Goal: Task Accomplishment & Management: Complete application form

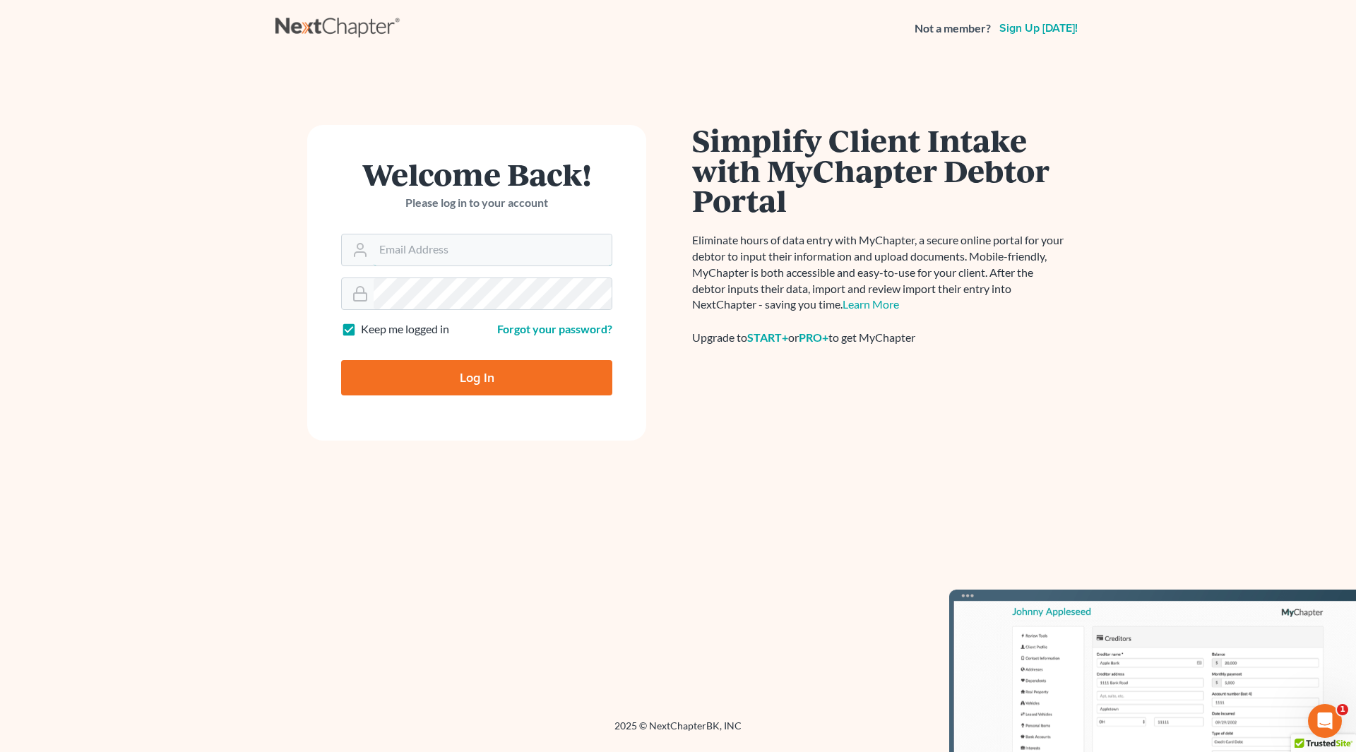
type input "[PERSON_NAME][EMAIL_ADDRESS][DOMAIN_NAME]"
click at [479, 368] on input "Log In" at bounding box center [476, 377] width 271 height 35
type input "Thinking..."
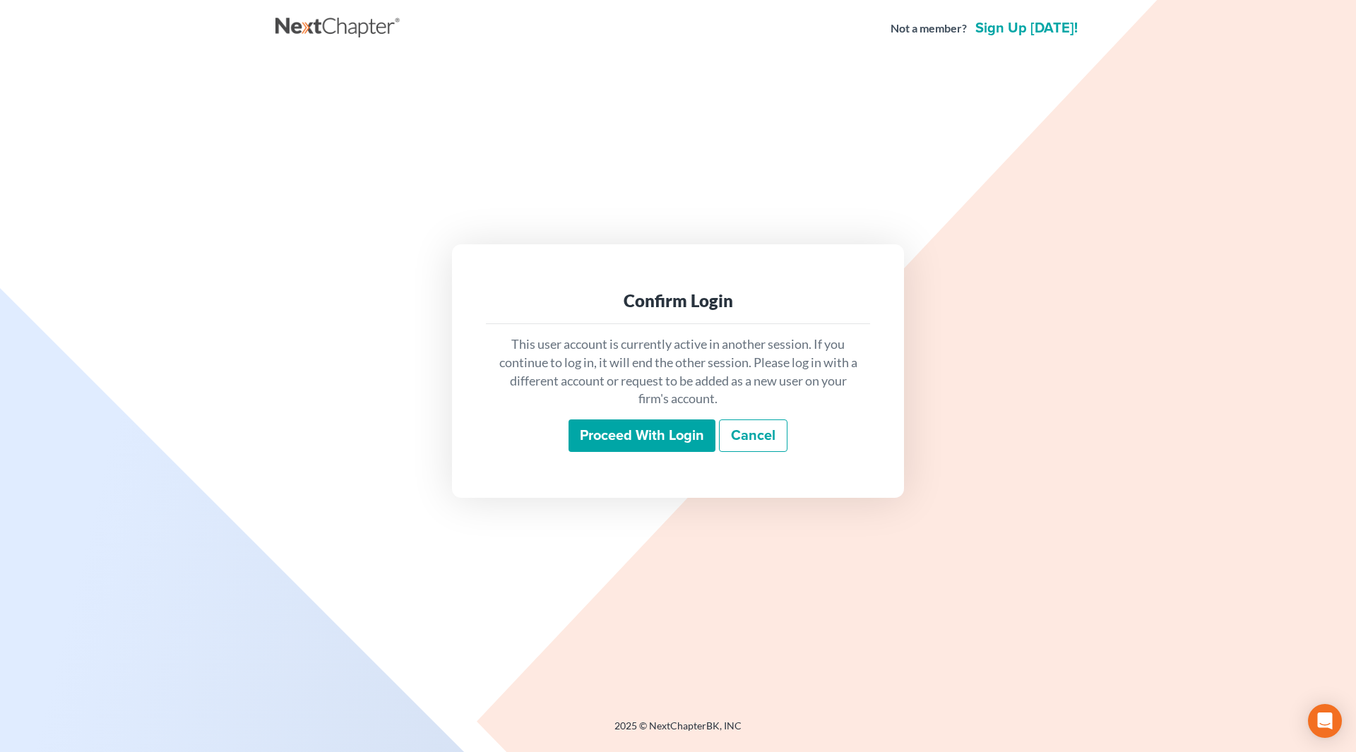
click at [643, 441] on input "Proceed with login" at bounding box center [641, 435] width 147 height 32
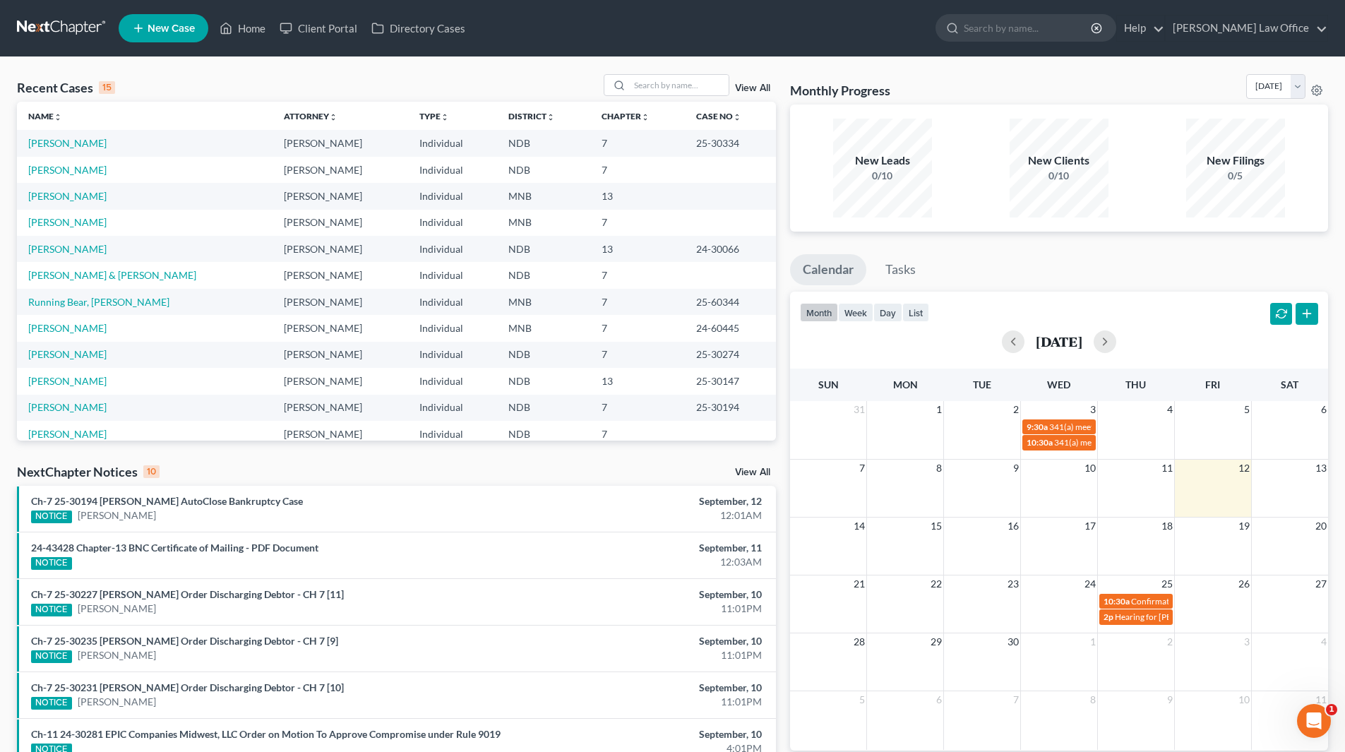
click at [481, 77] on div "Recent Cases 15 View All" at bounding box center [396, 88] width 759 height 28
click at [103, 166] on link "[PERSON_NAME]" at bounding box center [67, 170] width 78 height 12
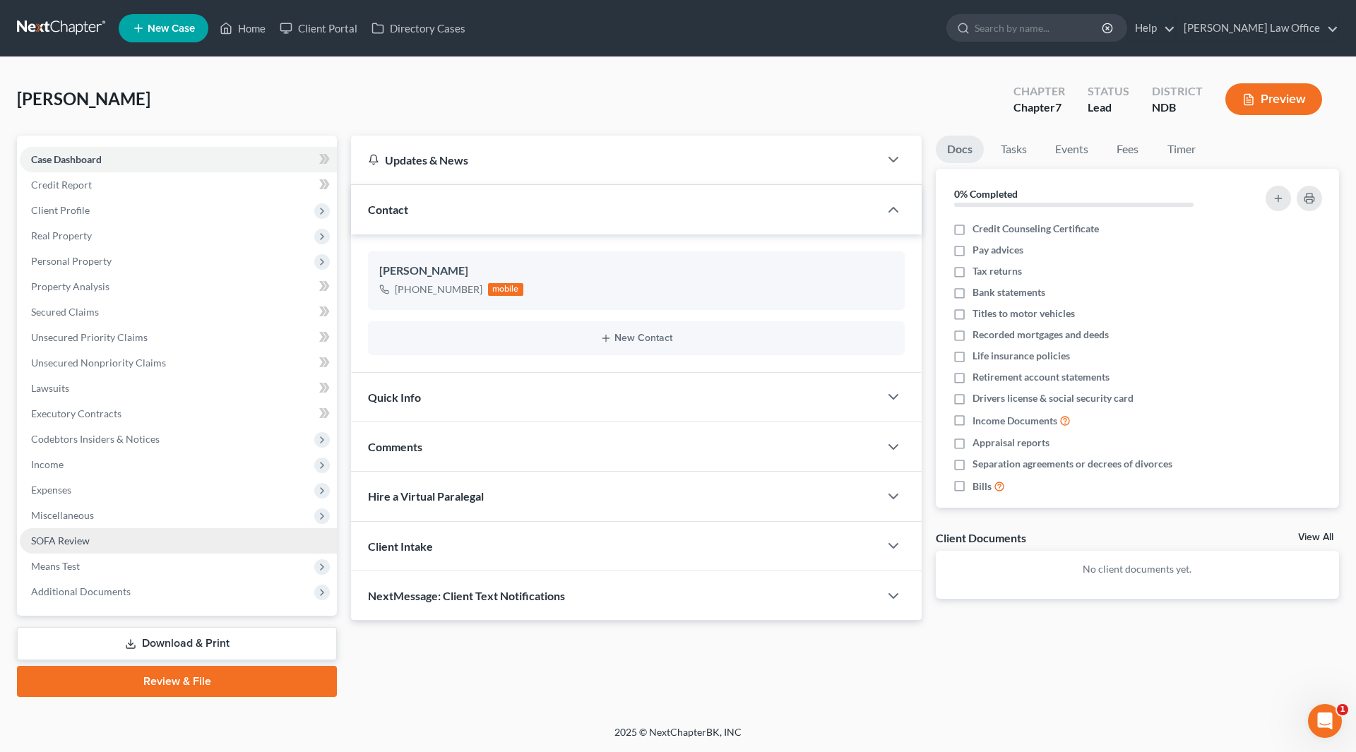
click at [97, 542] on link "SOFA Review" at bounding box center [178, 540] width 317 height 25
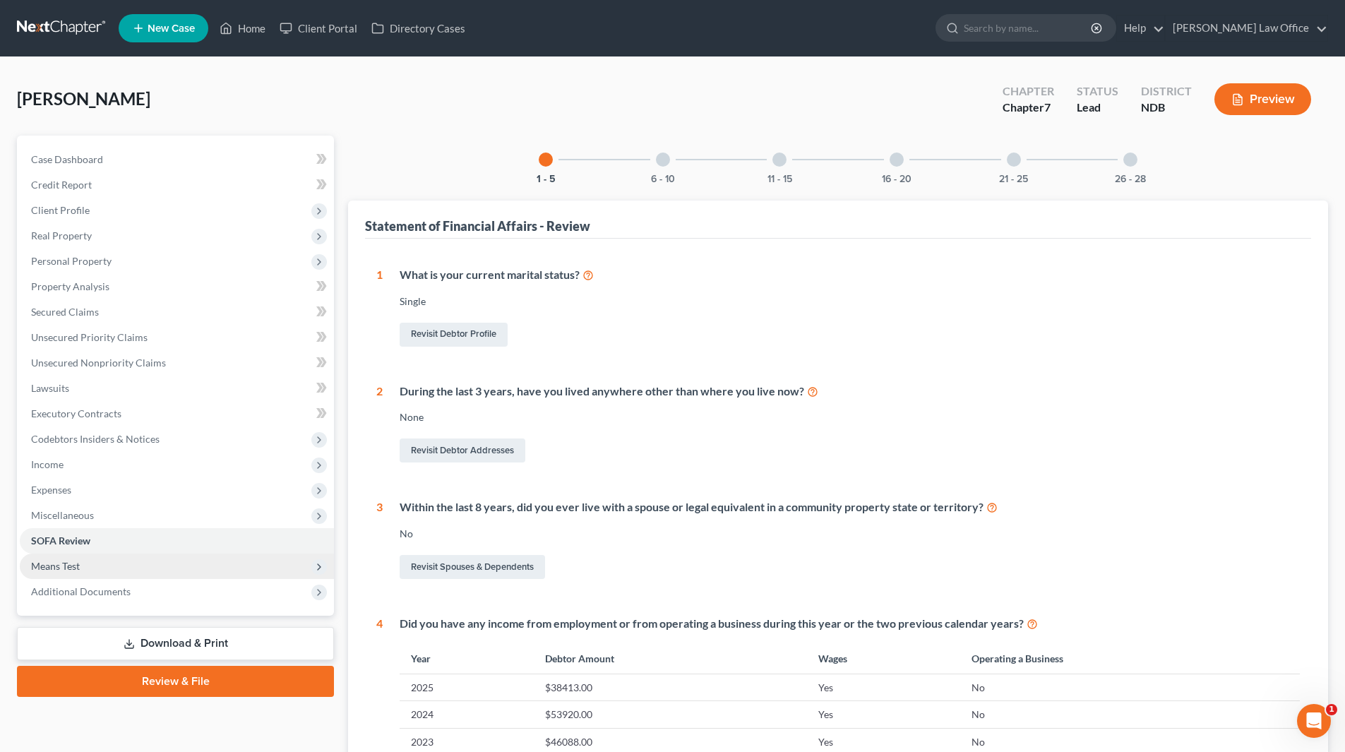
click at [82, 564] on span "Means Test" at bounding box center [177, 566] width 314 height 25
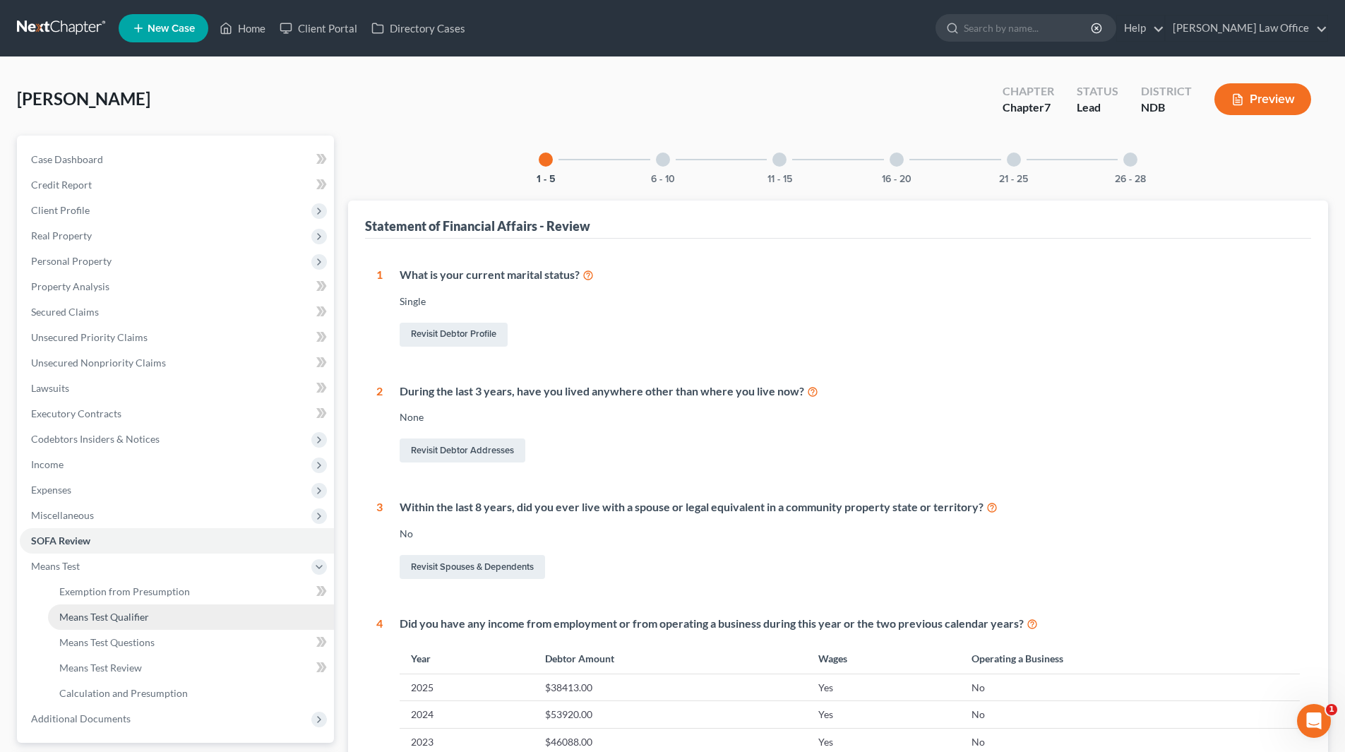
click at [121, 616] on span "Means Test Qualifier" at bounding box center [104, 617] width 90 height 12
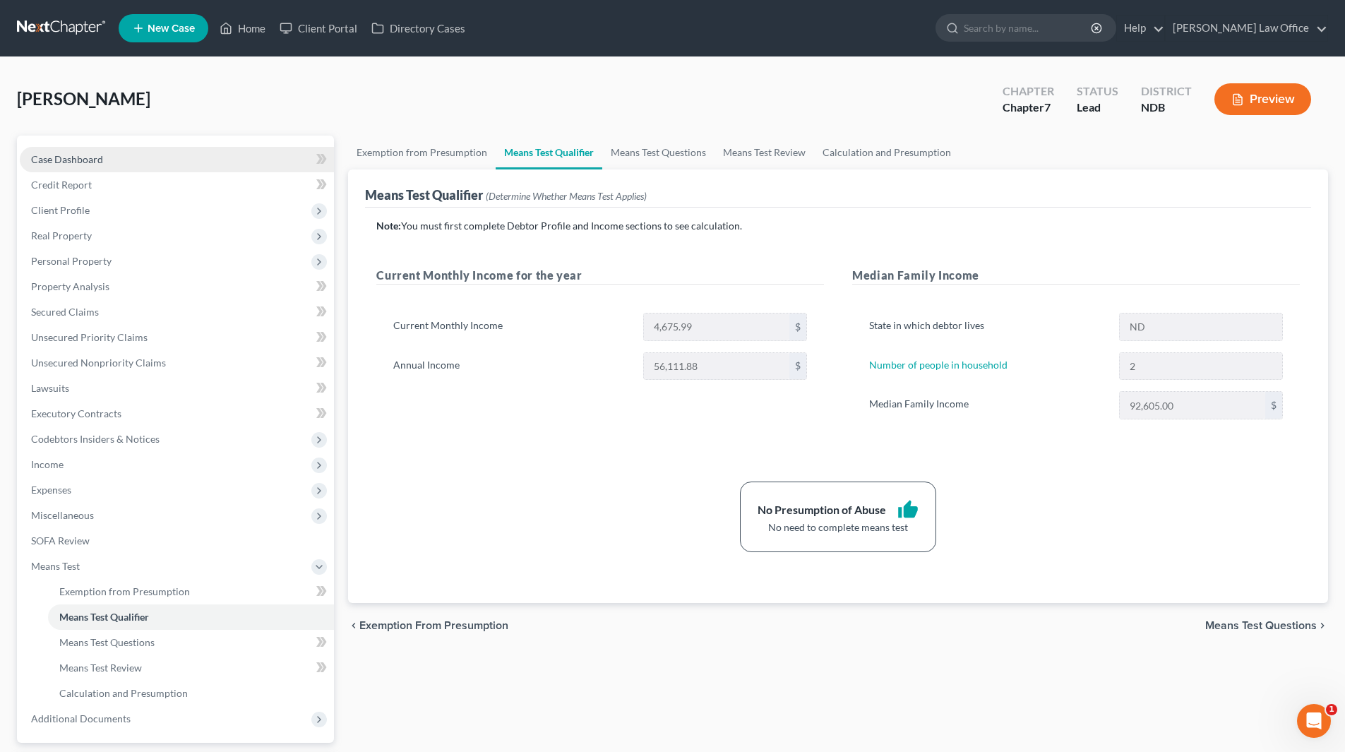
click at [67, 164] on span "Case Dashboard" at bounding box center [67, 159] width 72 height 12
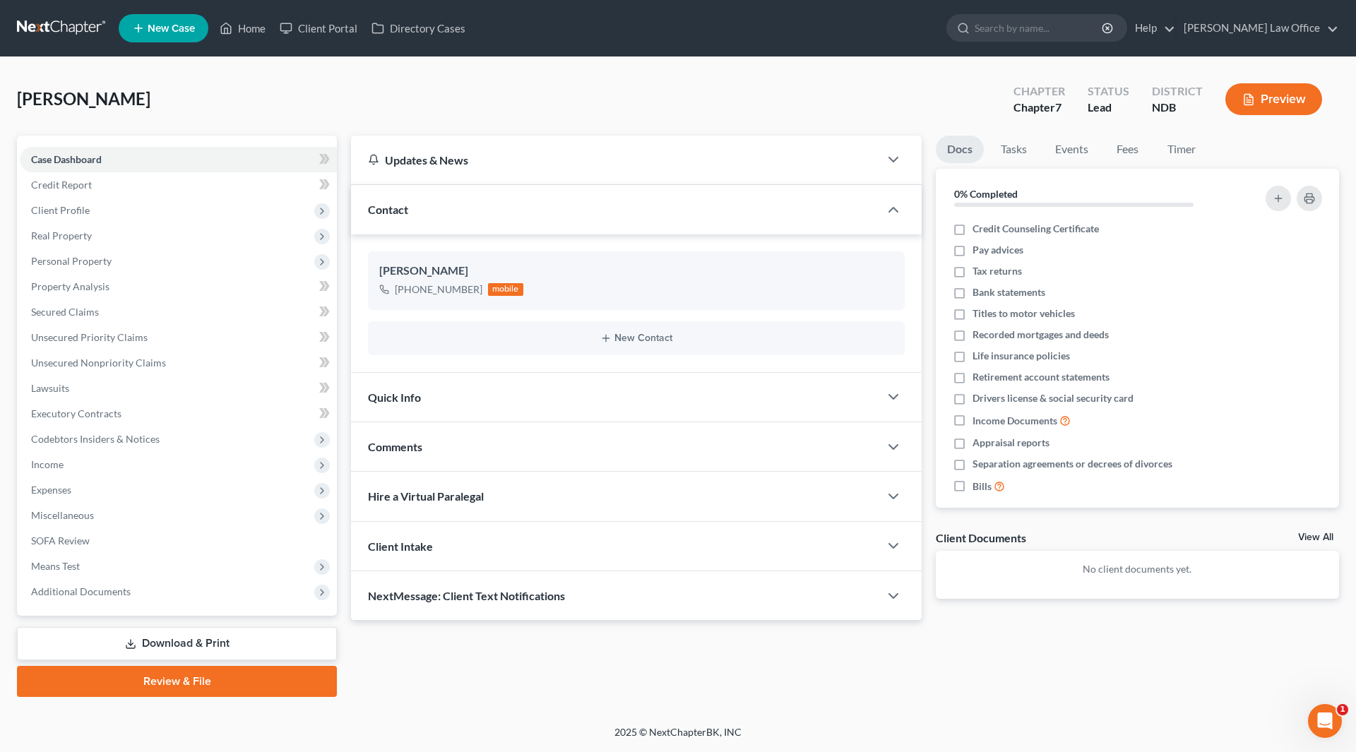
click at [198, 640] on link "Download & Print" at bounding box center [177, 643] width 320 height 33
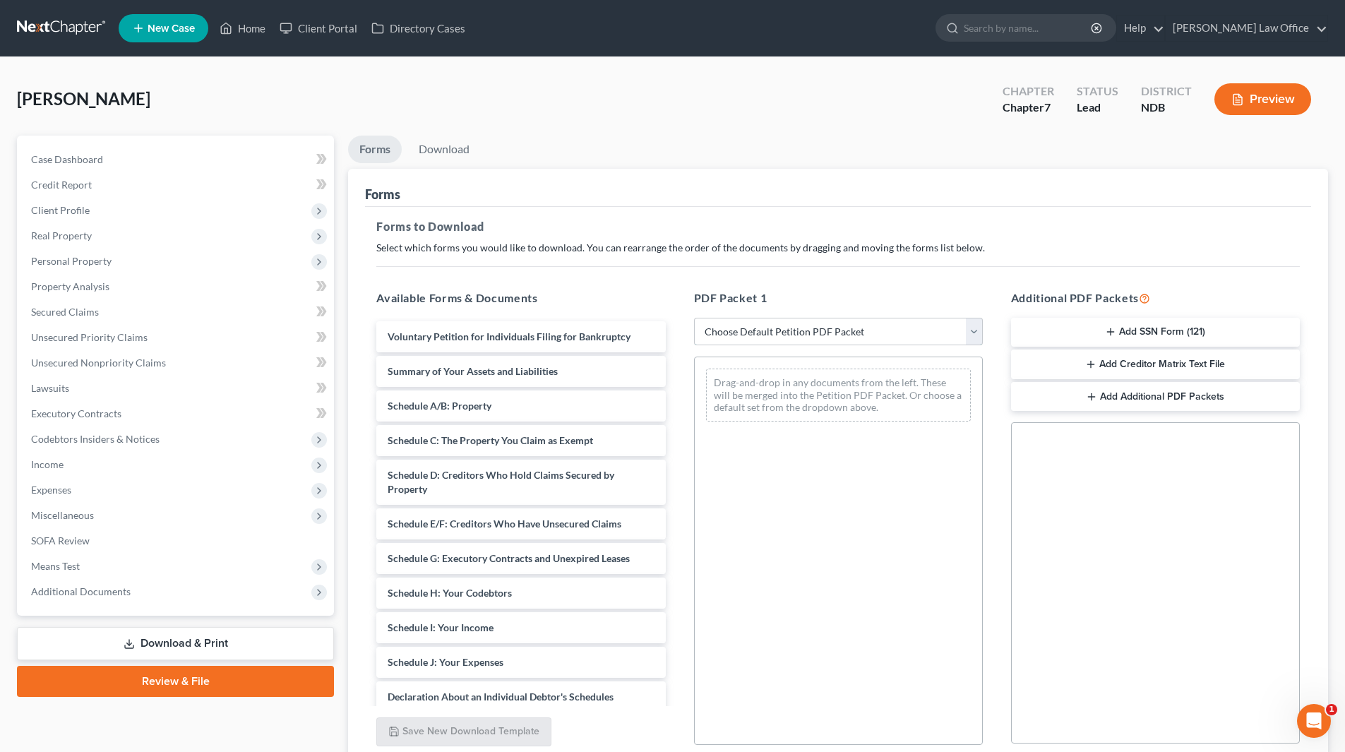
click at [732, 340] on select "Choose Default Petition PDF Packet Complete Bankruptcy Petition (all forms and …" at bounding box center [838, 332] width 289 height 28
select select "0"
click at [694, 318] on select "Choose Default Petition PDF Packet Complete Bankruptcy Petition (all forms and …" at bounding box center [838, 332] width 289 height 28
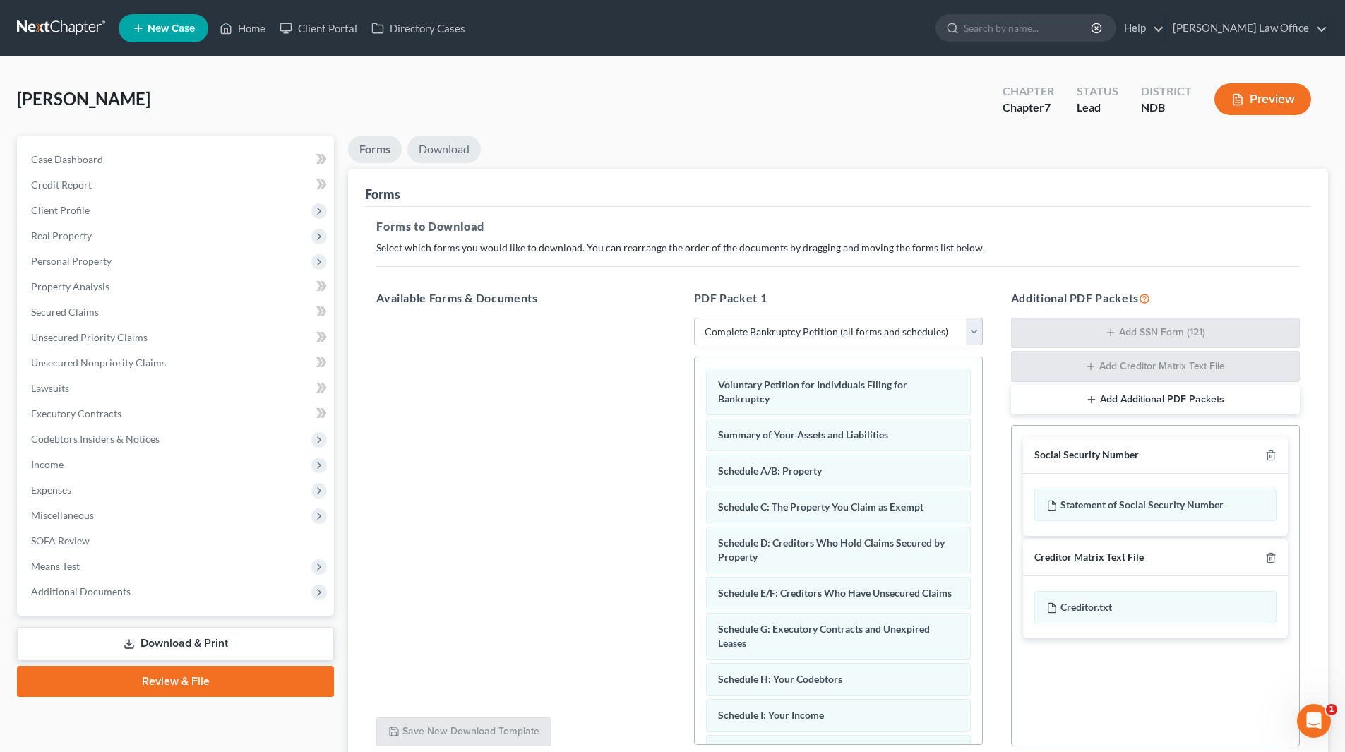
click at [432, 147] on link "Download" at bounding box center [443, 150] width 73 height 28
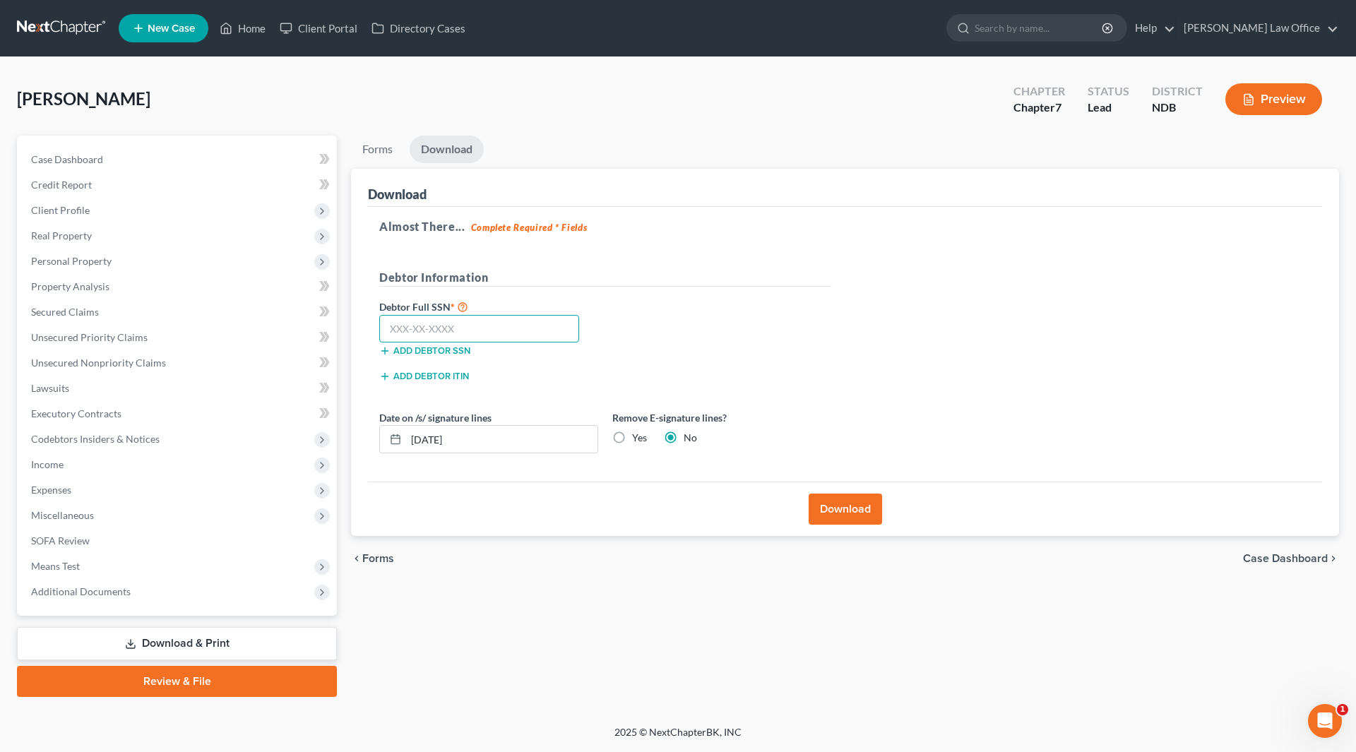
click at [448, 335] on input "text" at bounding box center [479, 329] width 200 height 28
type input "471-08-6386"
click at [445, 436] on input "09/12/2025" at bounding box center [501, 439] width 191 height 27
drag, startPoint x: 530, startPoint y: 443, endPoint x: 399, endPoint y: 434, distance: 131.6
click at [399, 434] on div "09/12/2025" at bounding box center [488, 439] width 219 height 28
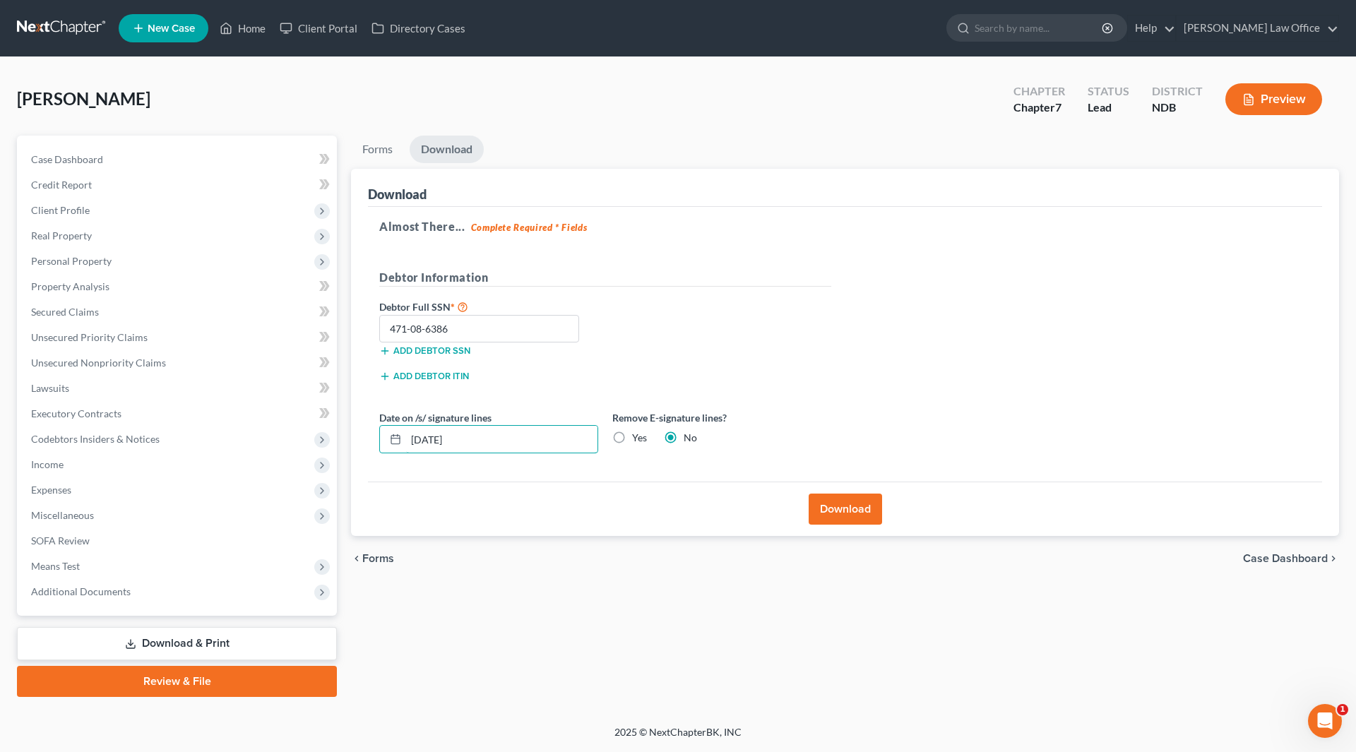
type input "09/30/25"
click at [632, 440] on label "Yes" at bounding box center [639, 438] width 15 height 14
click at [638, 440] on input "Yes" at bounding box center [642, 435] width 9 height 9
radio input "true"
radio input "false"
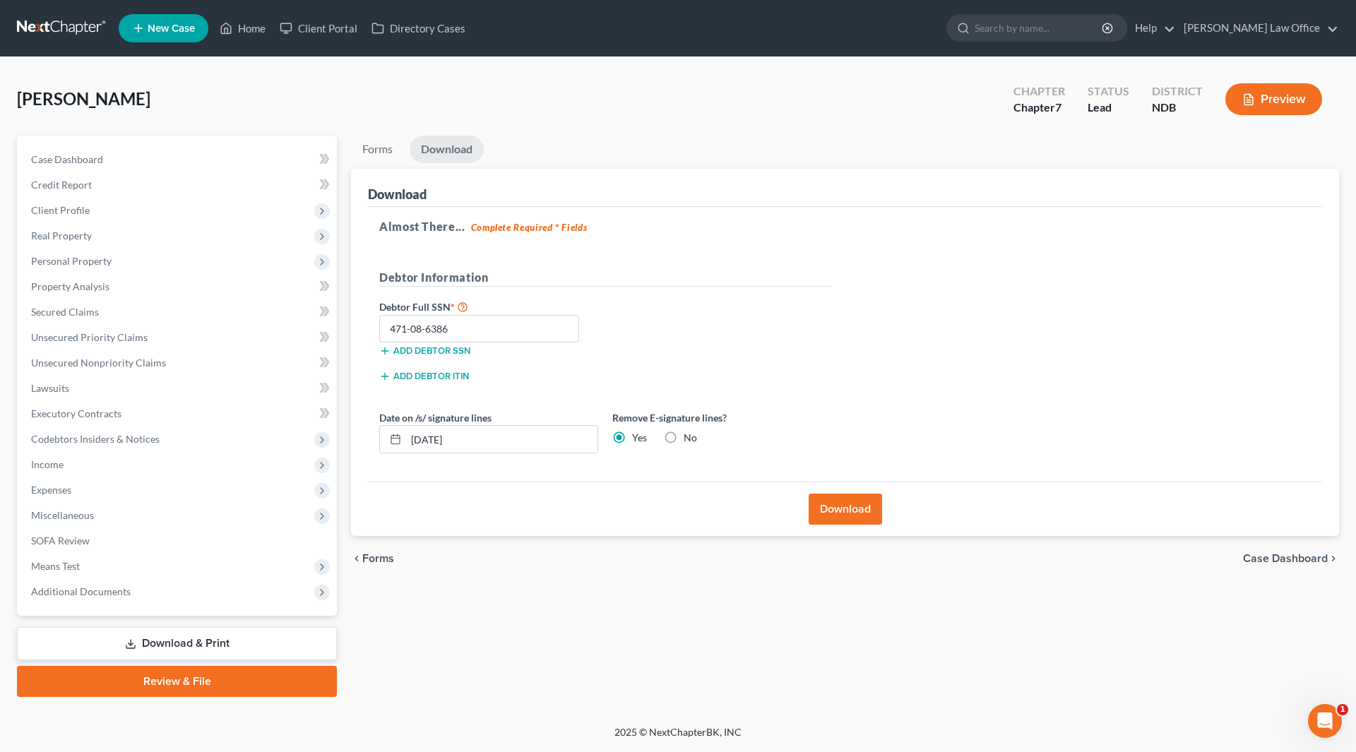
click at [848, 506] on button "Download" at bounding box center [845, 509] width 73 height 31
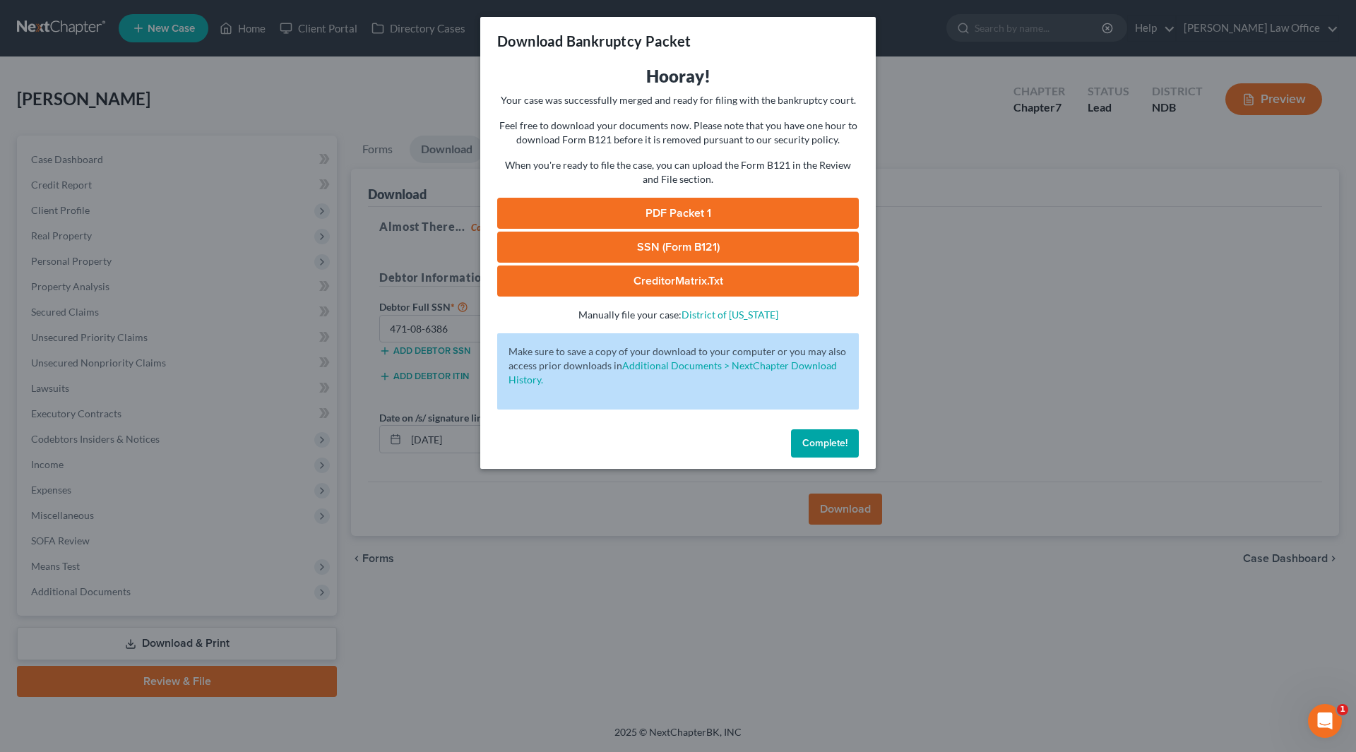
click at [699, 211] on link "PDF Packet 1" at bounding box center [678, 213] width 362 height 31
click at [633, 242] on link "SSN (Form B121)" at bounding box center [678, 247] width 362 height 31
click at [835, 440] on span "Complete!" at bounding box center [824, 443] width 45 height 12
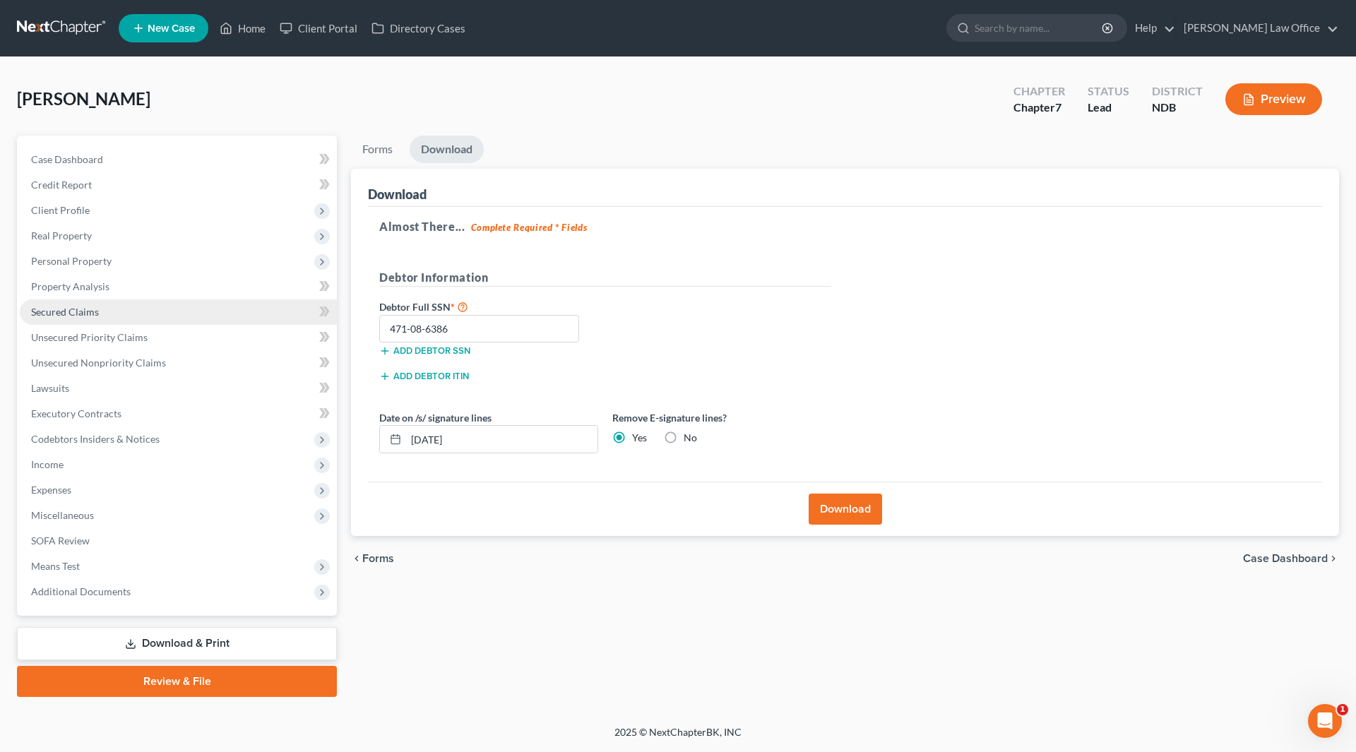
click at [78, 311] on span "Secured Claims" at bounding box center [65, 312] width 68 height 12
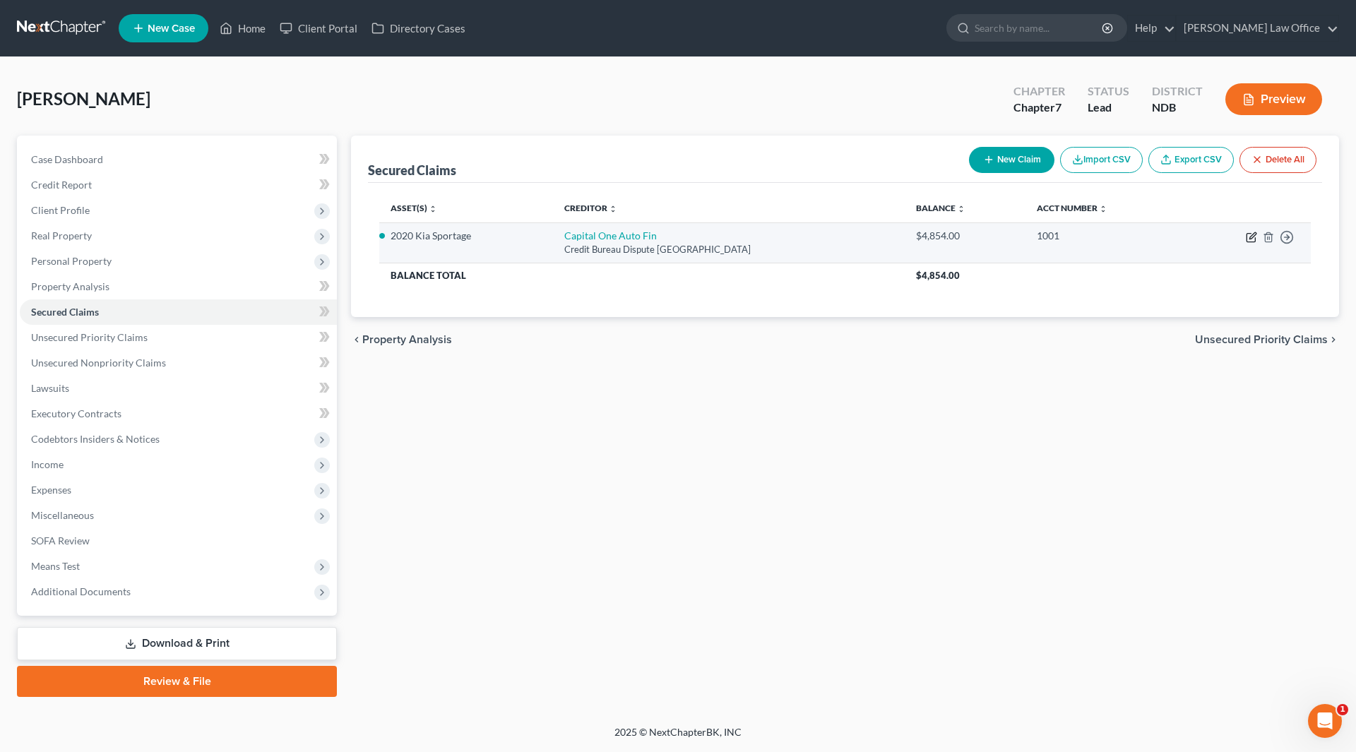
click at [1248, 232] on icon "button" at bounding box center [1251, 237] width 11 height 11
select select "45"
select select "0"
select select "3"
select select "4"
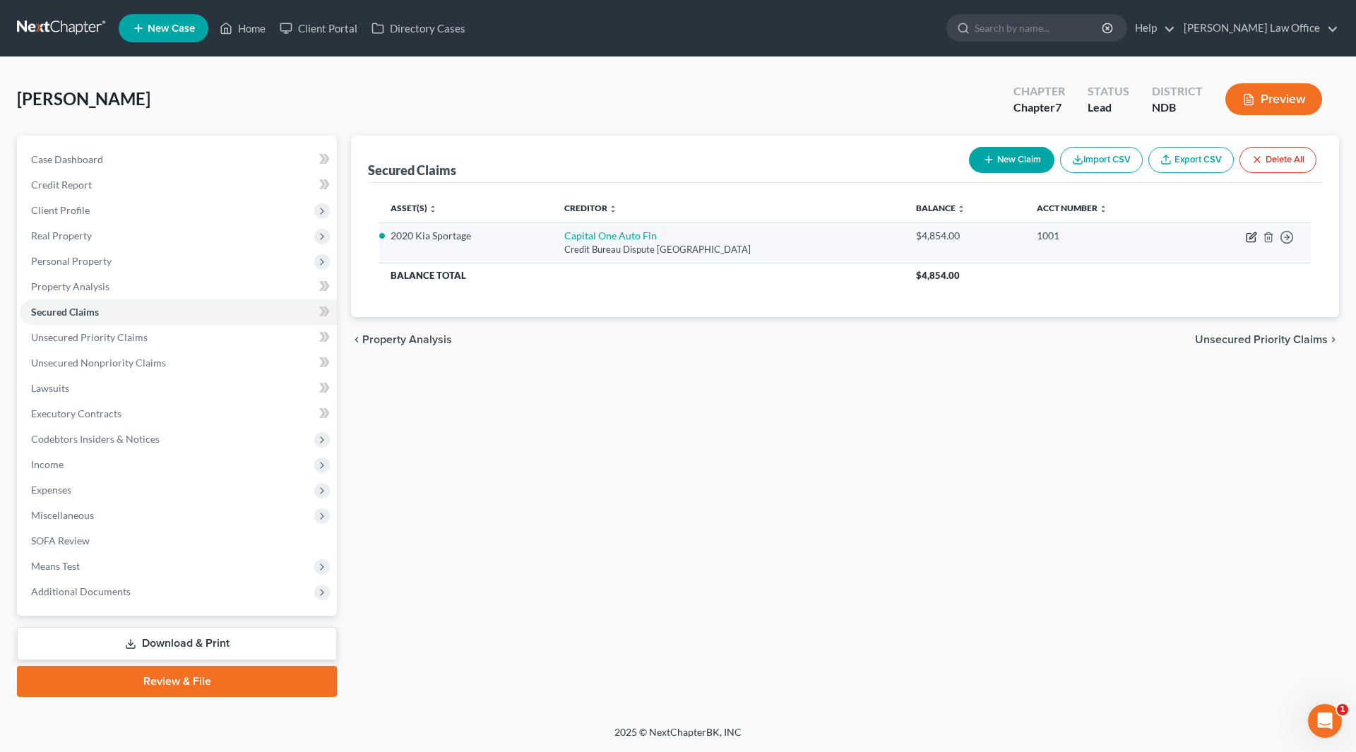
select select "0"
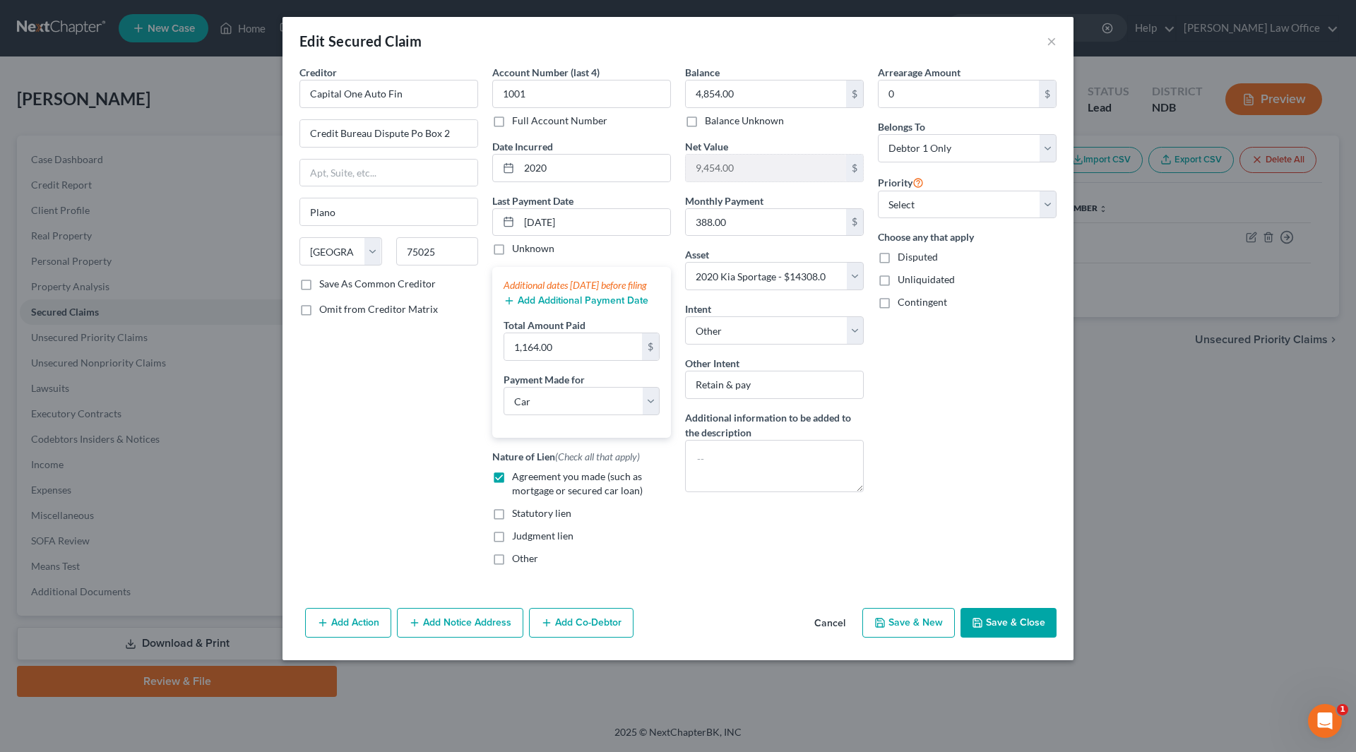
click at [565, 306] on button "Add Additional Payment Date" at bounding box center [576, 300] width 145 height 11
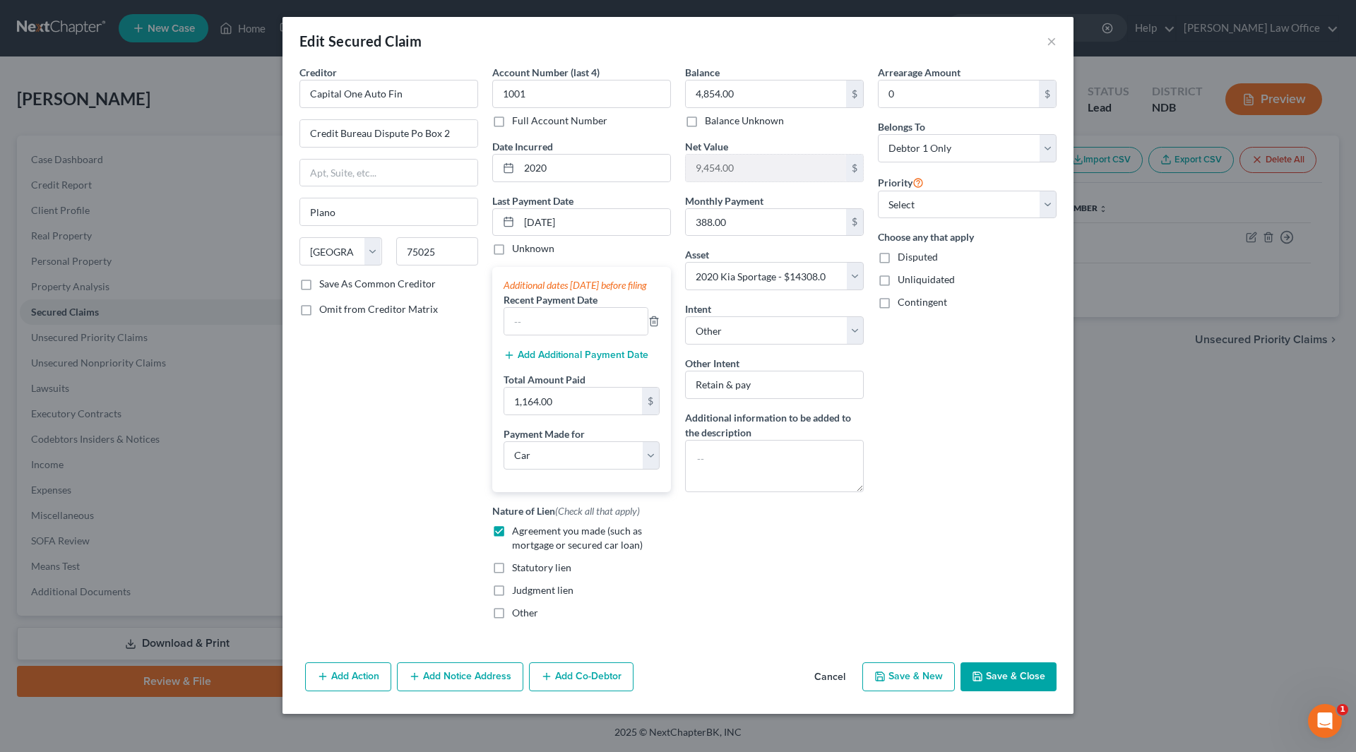
click at [556, 361] on button "Add Additional Payment Date" at bounding box center [576, 355] width 145 height 11
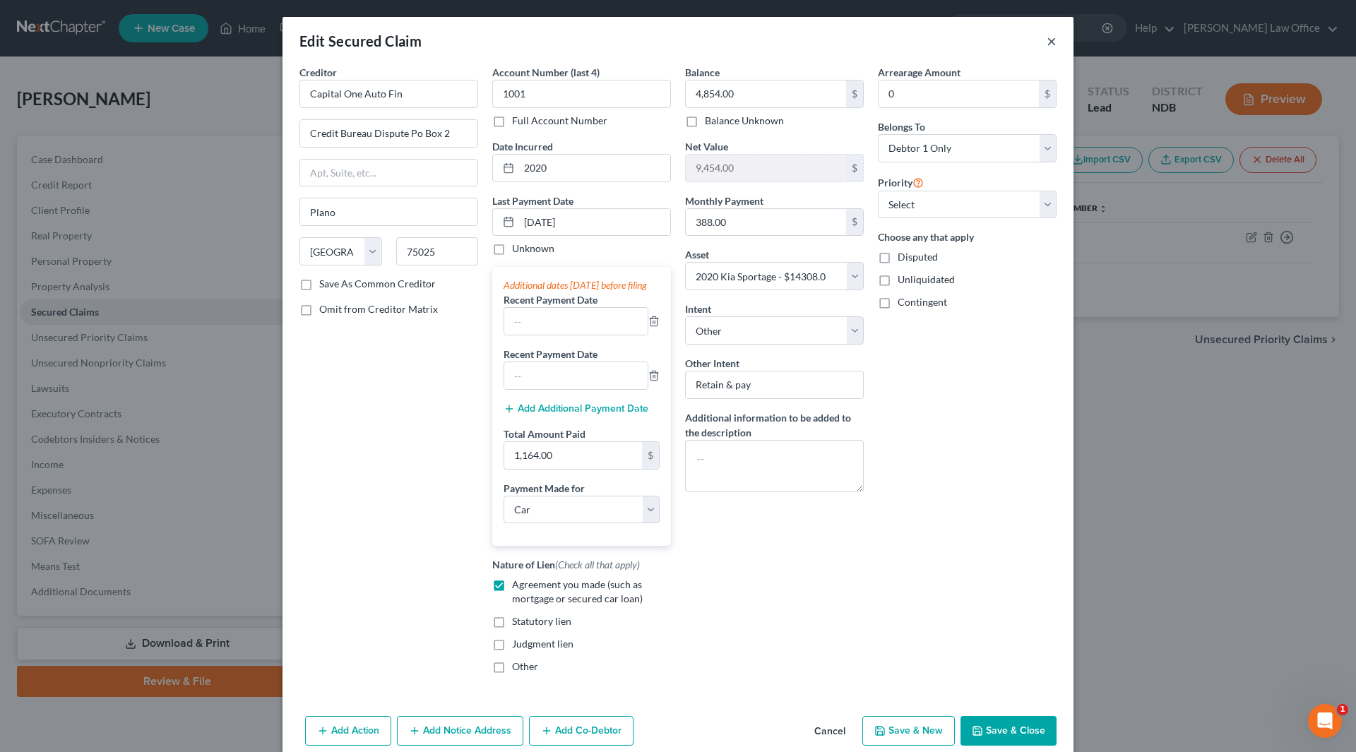
click at [1049, 37] on button "×" at bounding box center [1052, 40] width 10 height 17
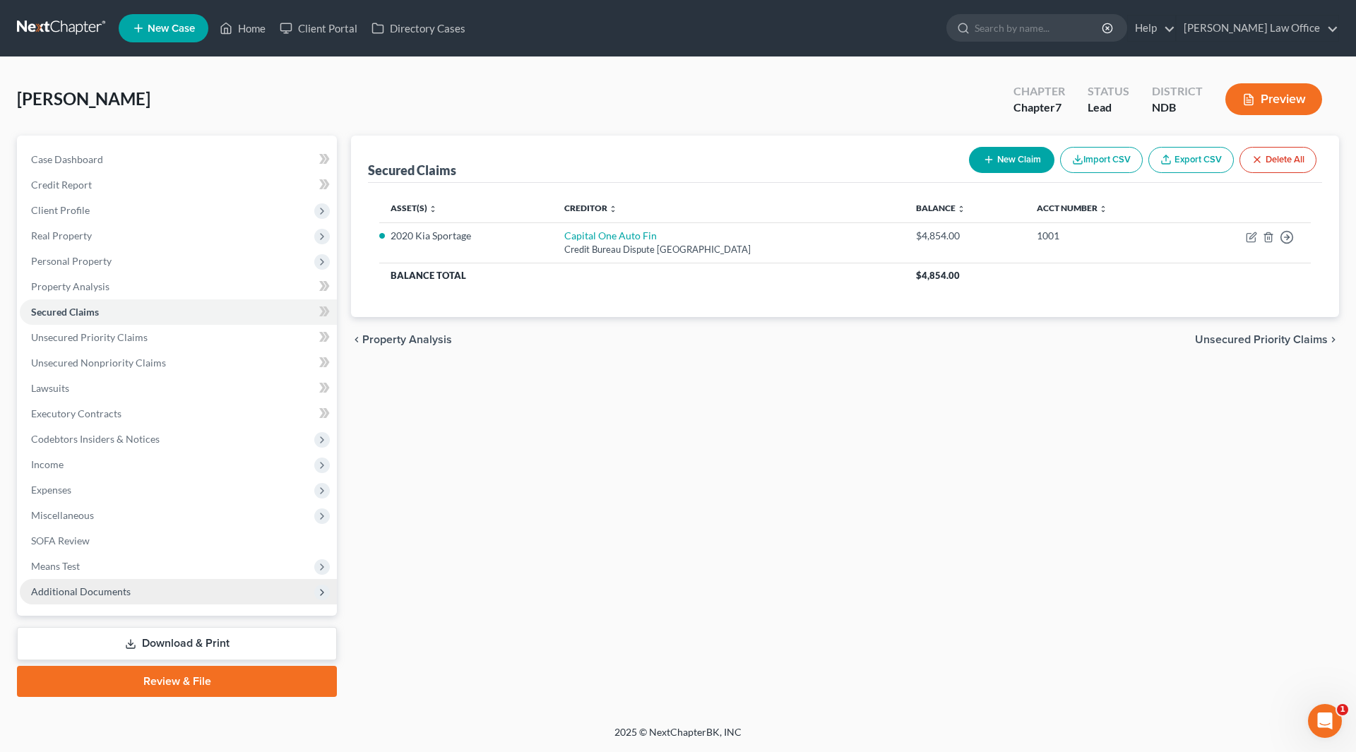
click at [83, 588] on span "Additional Documents" at bounding box center [81, 591] width 100 height 12
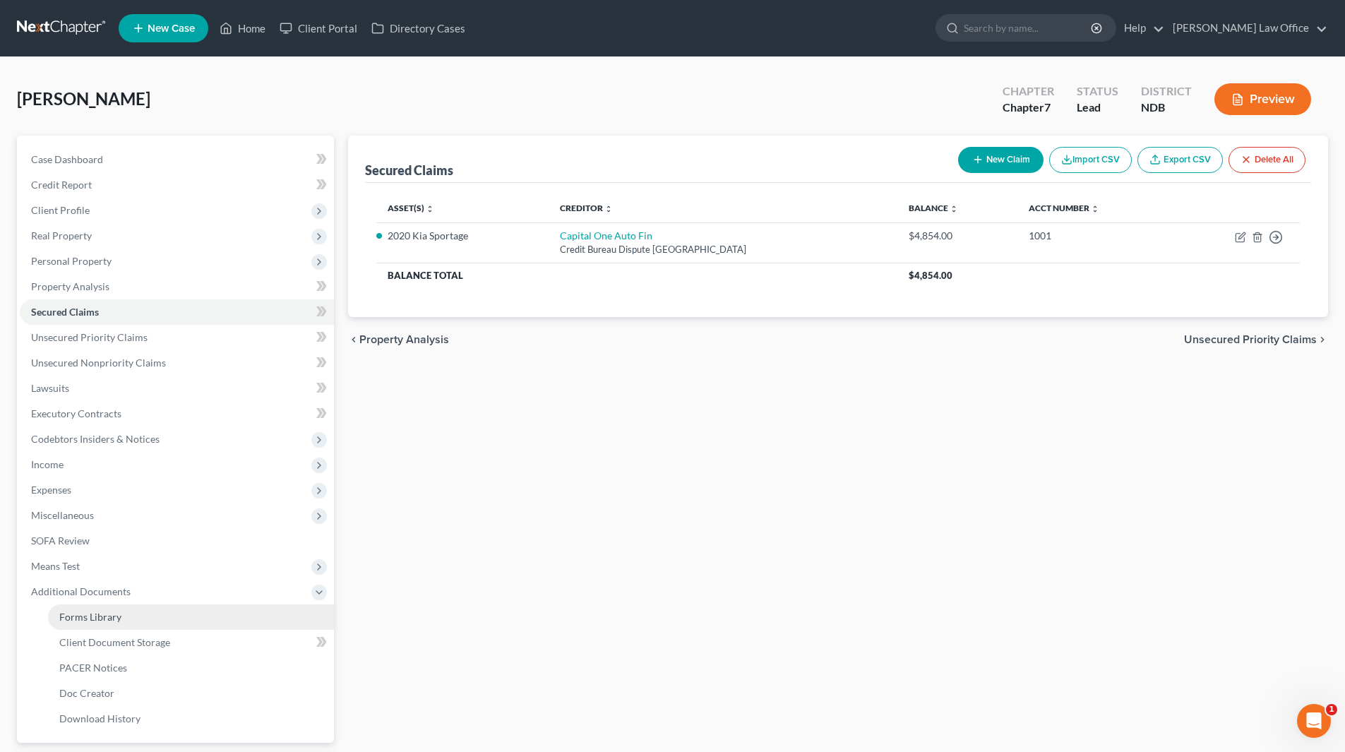
click at [85, 616] on span "Forms Library" at bounding box center [90, 617] width 62 height 12
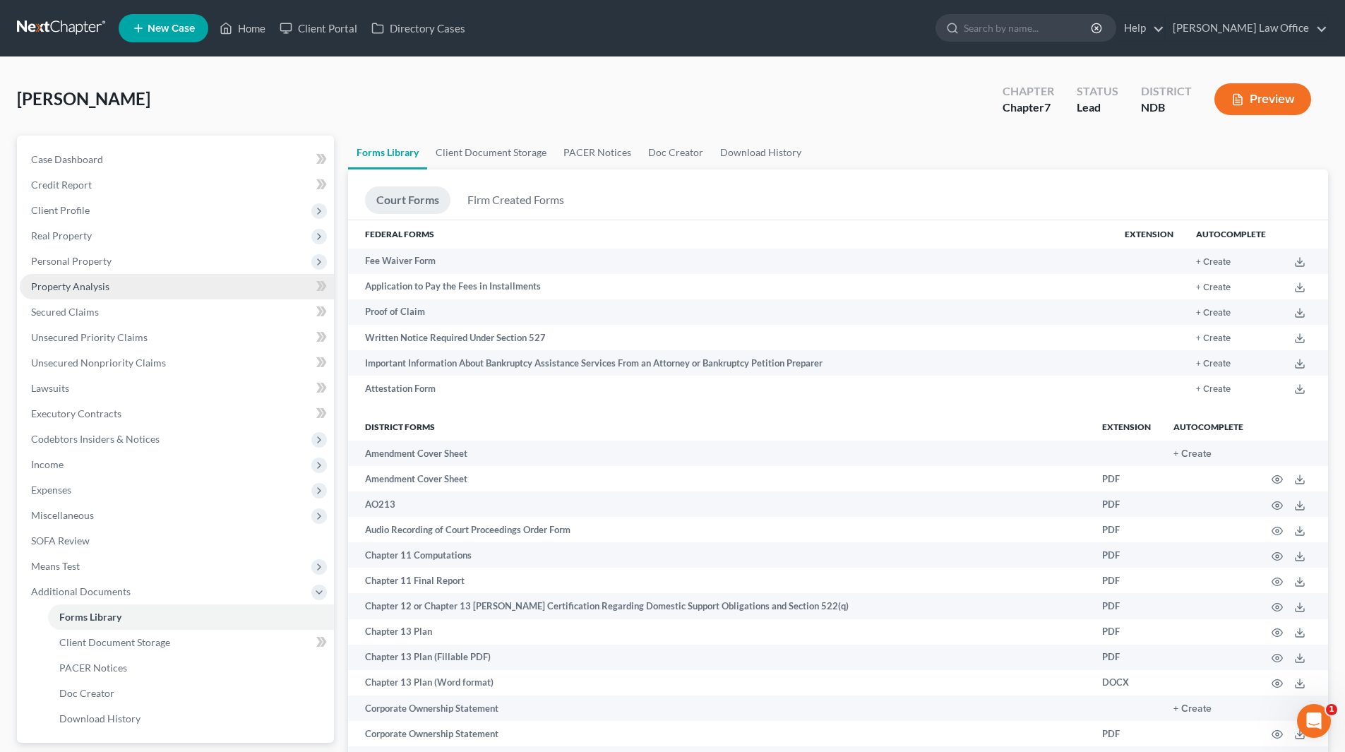
click at [73, 287] on span "Property Analysis" at bounding box center [70, 286] width 78 height 12
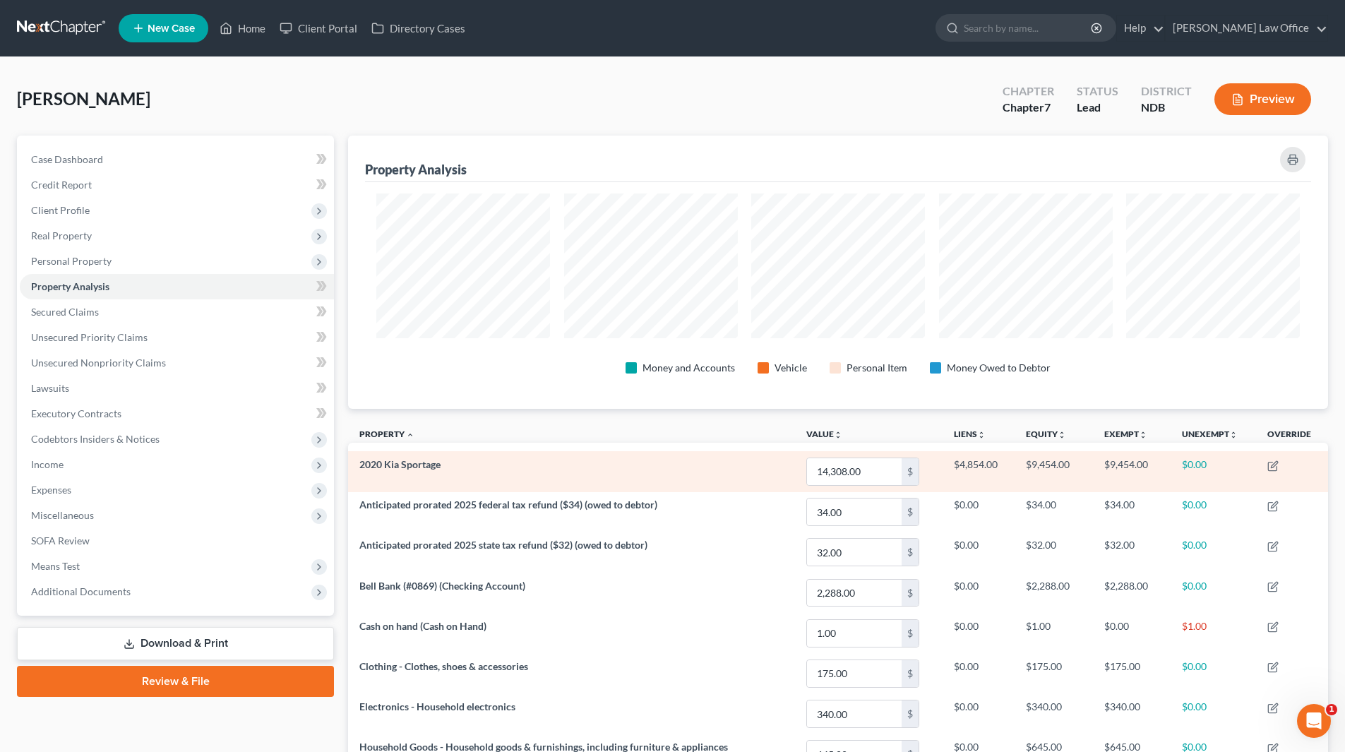
scroll to position [273, 980]
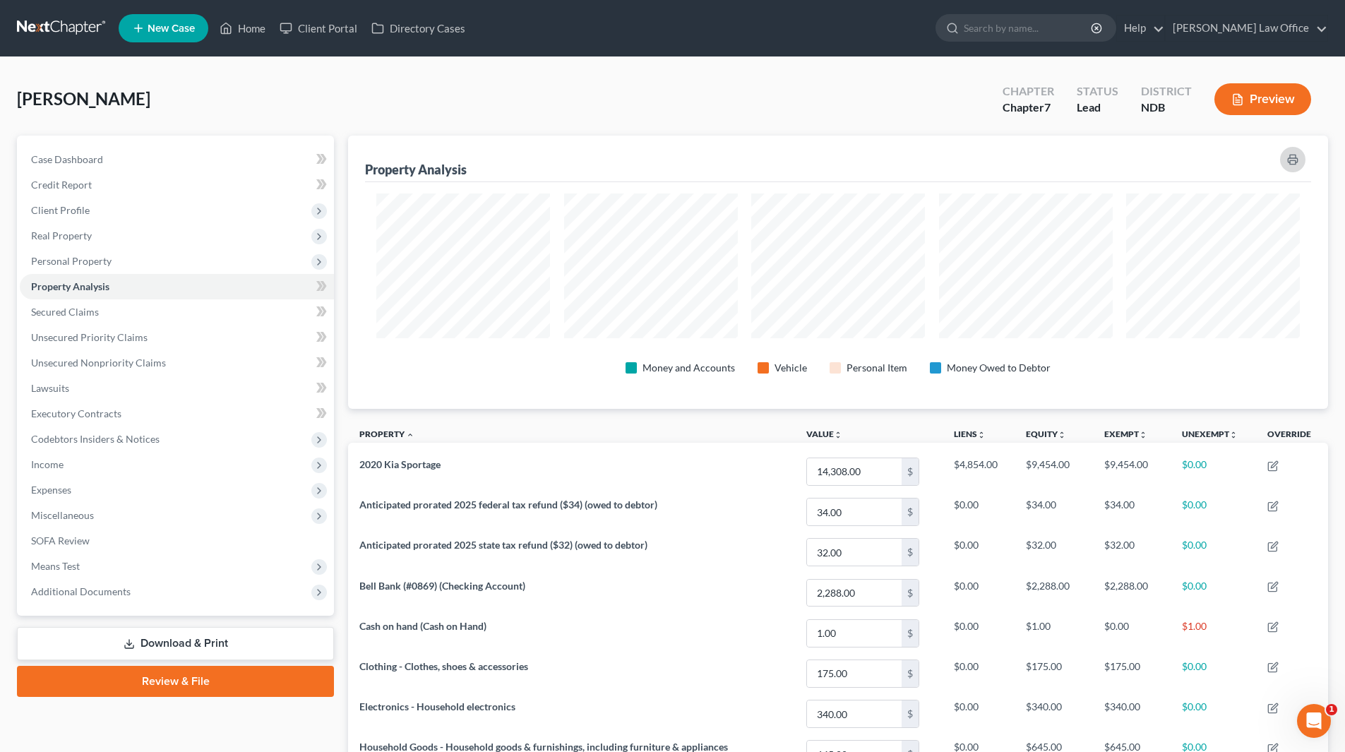
click at [1292, 158] on icon "button" at bounding box center [1292, 160] width 9 height 4
click at [93, 264] on span "Personal Property" at bounding box center [71, 261] width 81 height 12
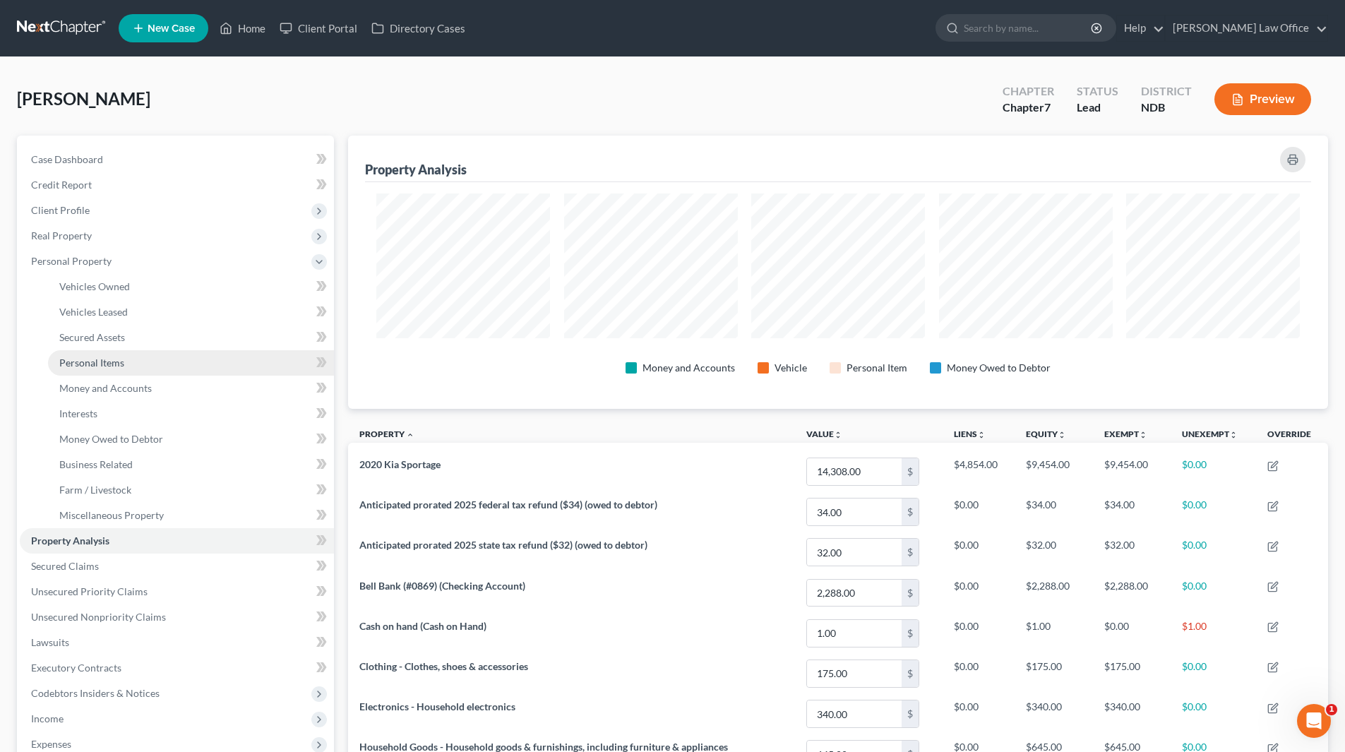
click at [103, 357] on span "Personal Items" at bounding box center [91, 363] width 65 height 12
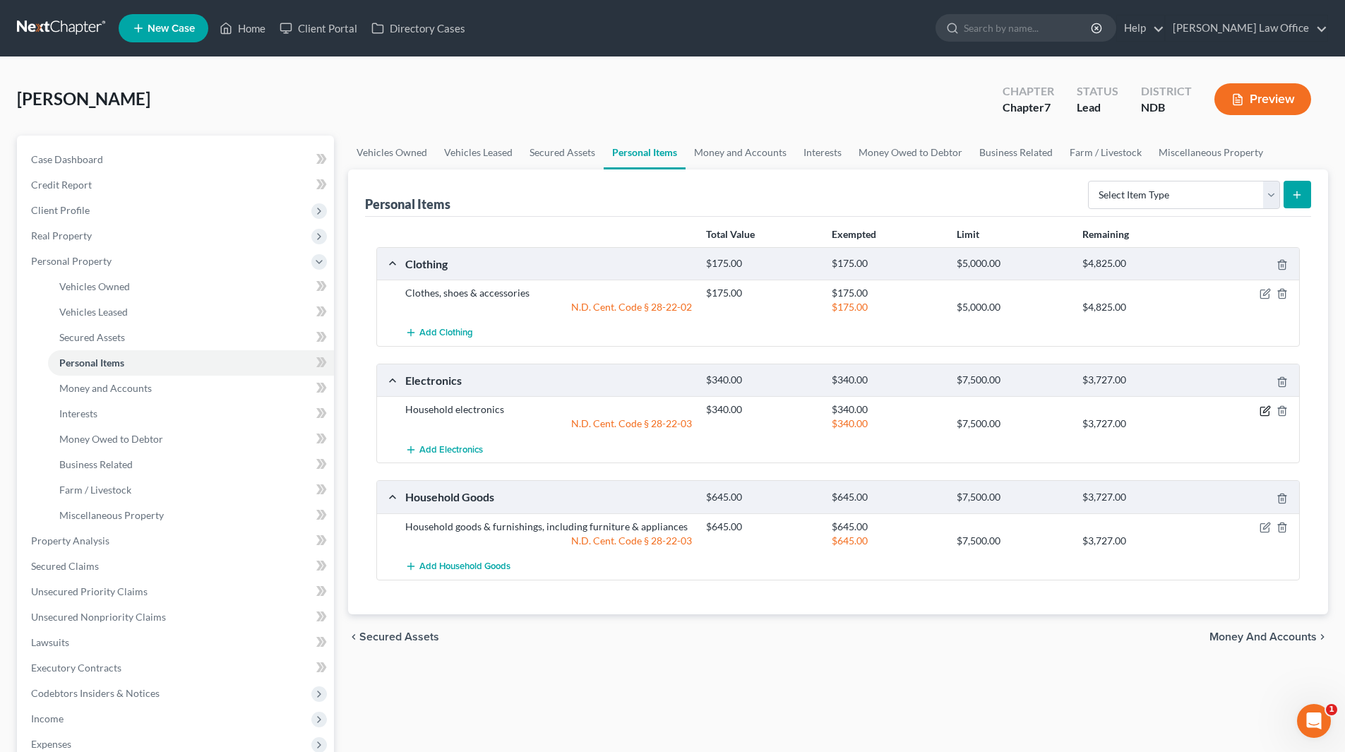
click at [1261, 410] on icon "button" at bounding box center [1265, 411] width 8 height 8
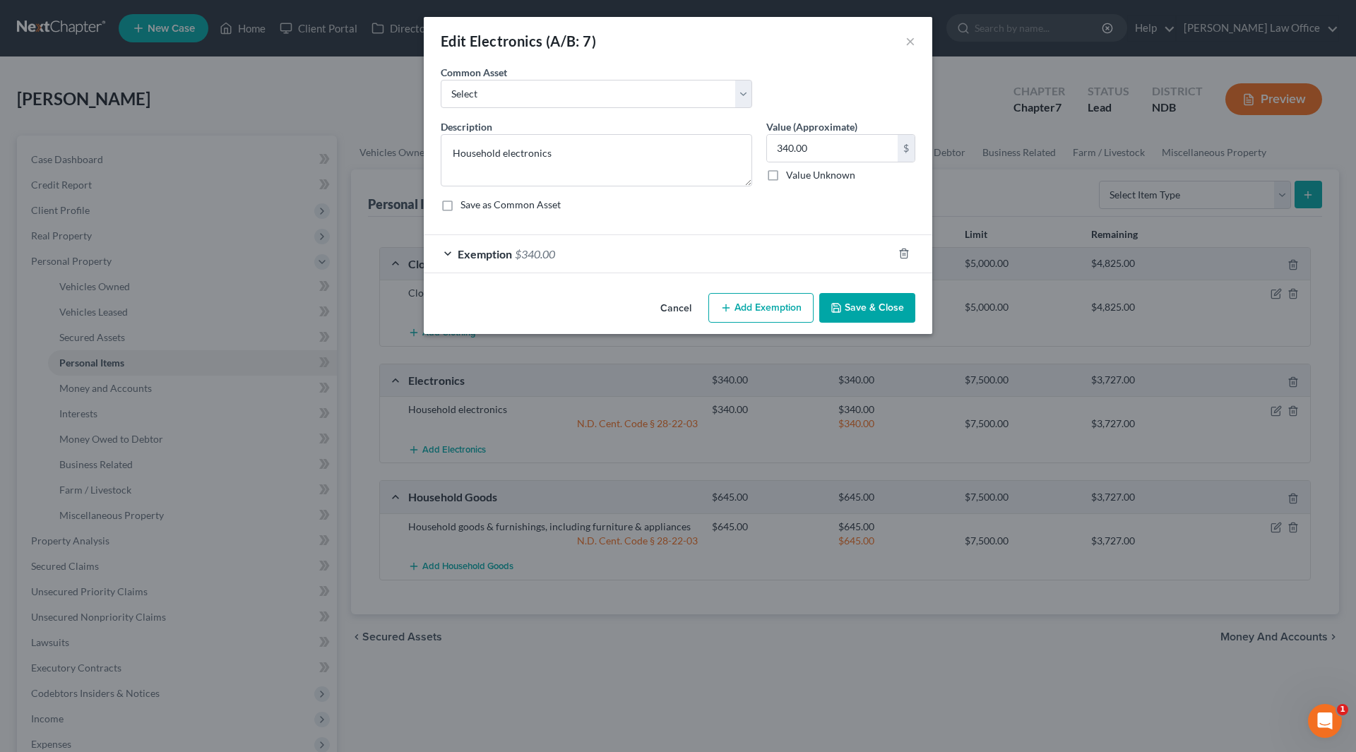
click at [491, 257] on span "Exemption" at bounding box center [485, 253] width 54 height 13
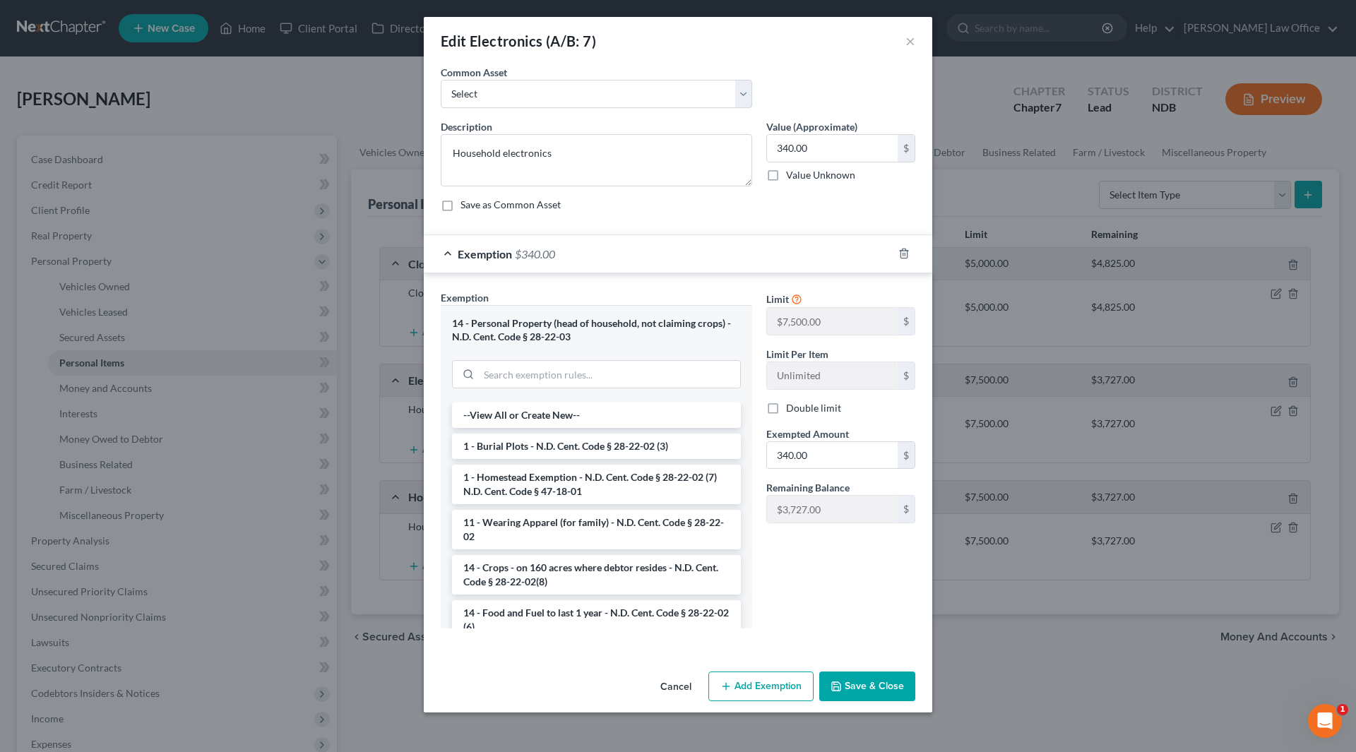
click at [826, 686] on button "Save & Close" at bounding box center [867, 687] width 96 height 30
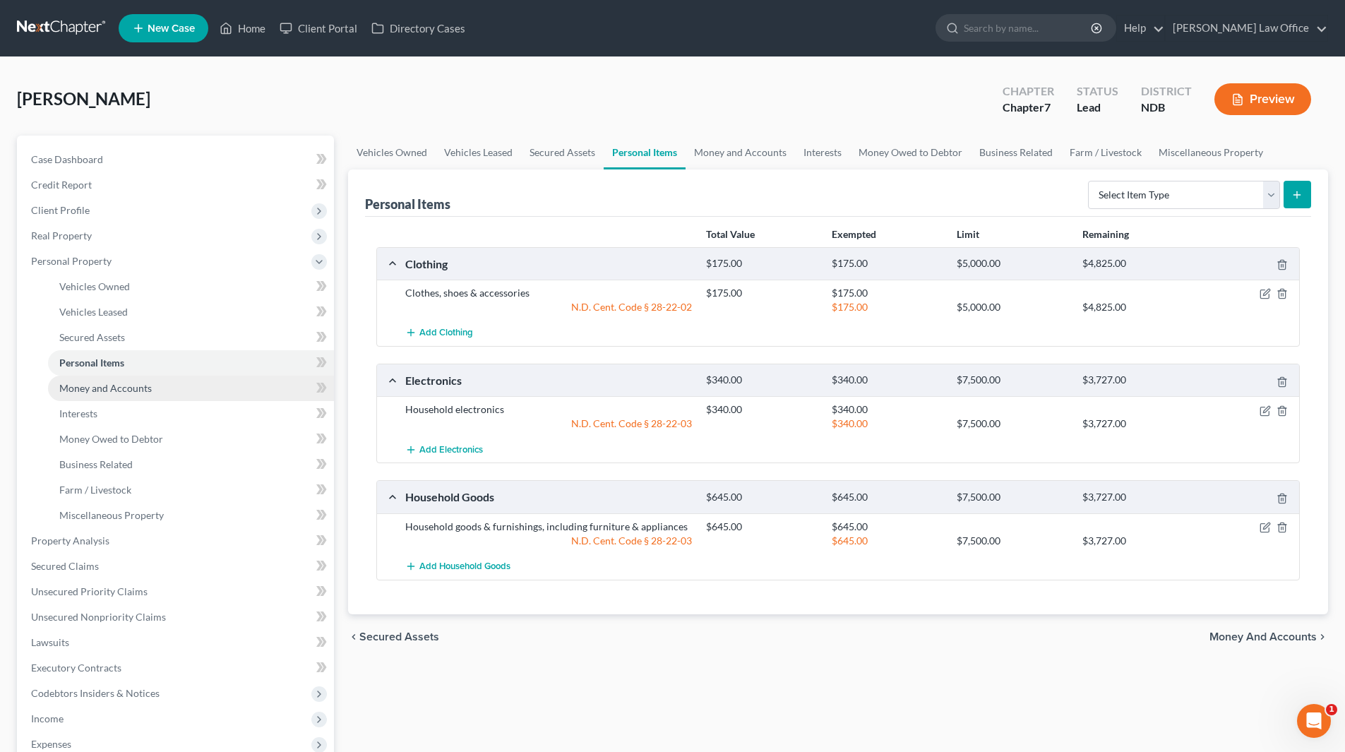
click at [109, 390] on span "Money and Accounts" at bounding box center [105, 388] width 93 height 12
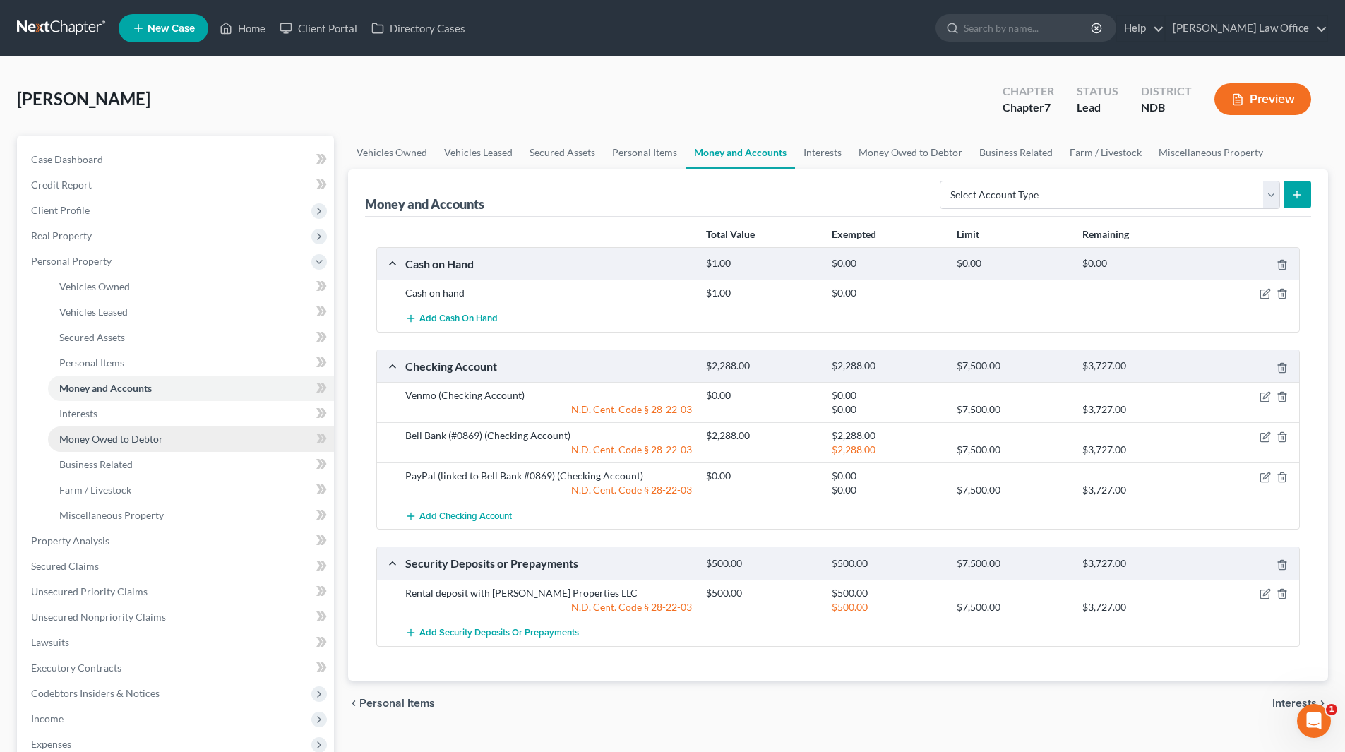
click at [118, 437] on span "Money Owed to Debtor" at bounding box center [111, 439] width 104 height 12
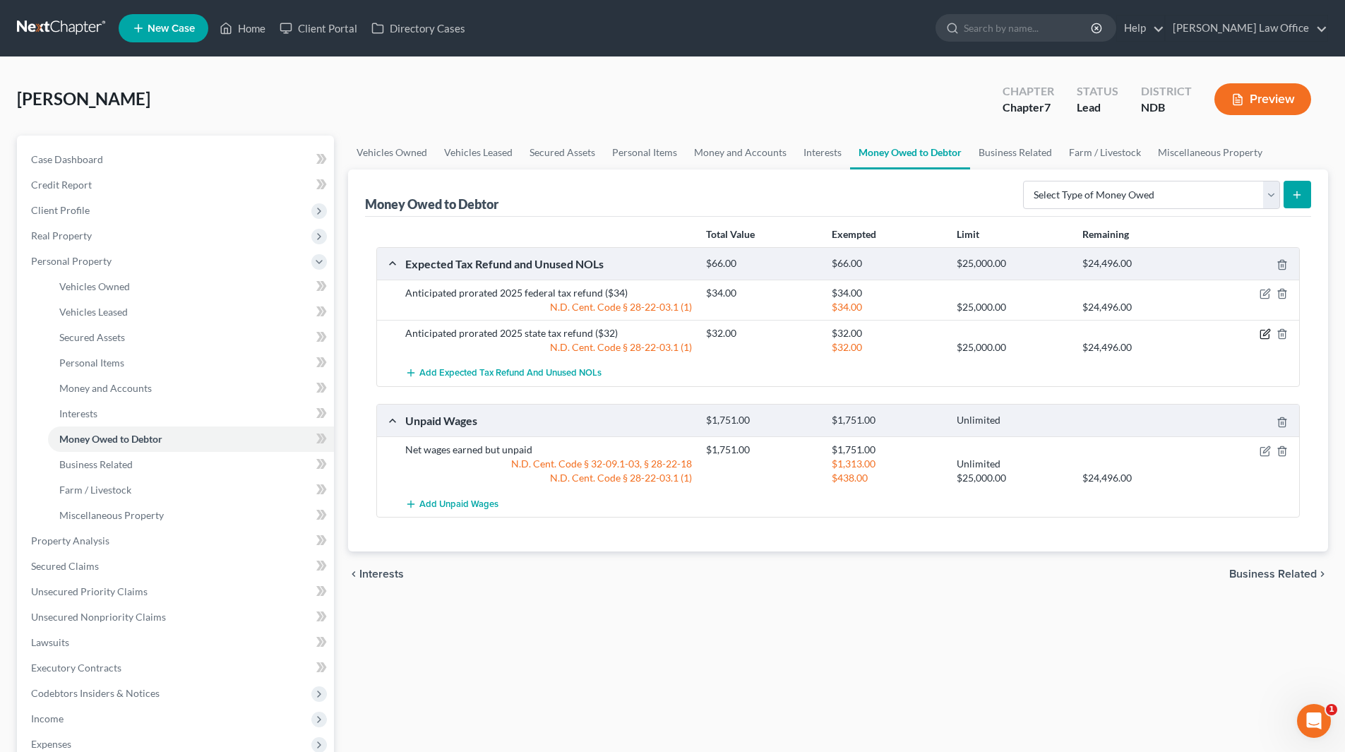
click at [1262, 336] on icon "button" at bounding box center [1265, 333] width 11 height 11
select select "1"
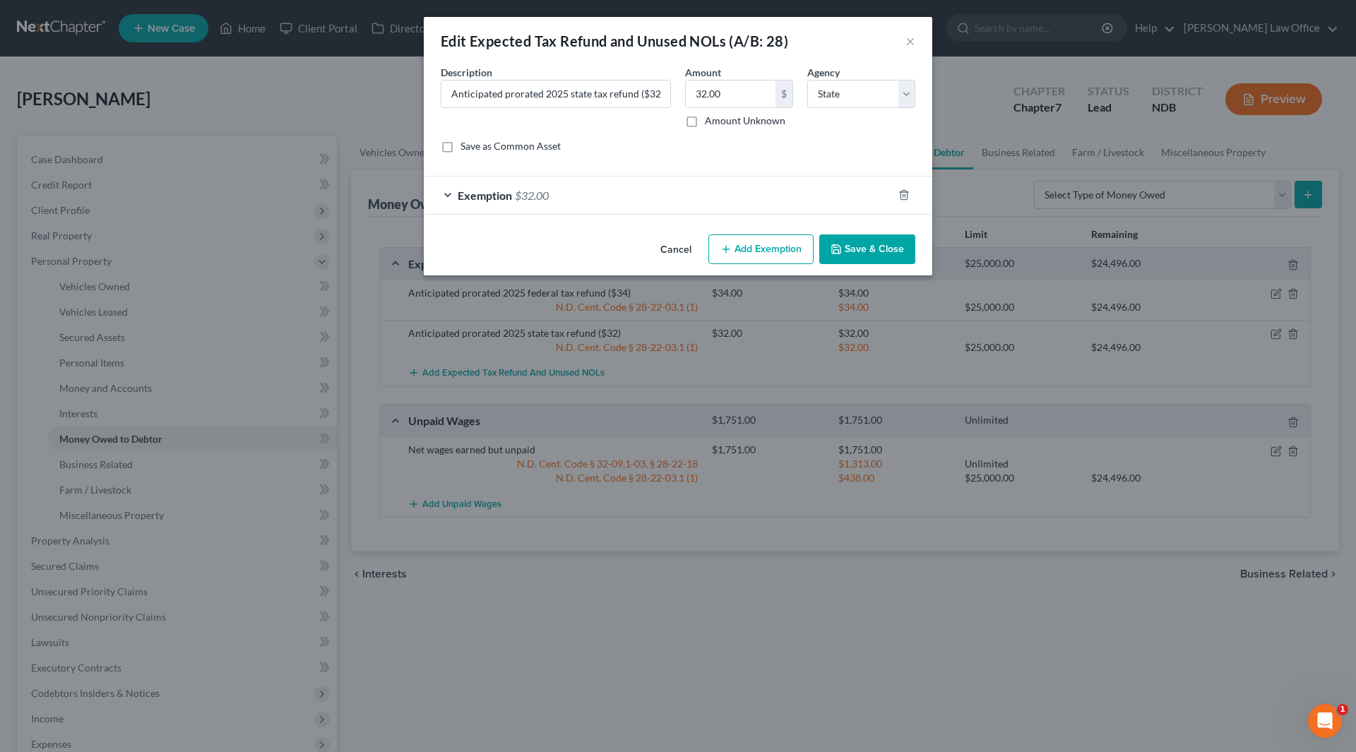
click at [520, 195] on span "$32.00" at bounding box center [532, 195] width 34 height 13
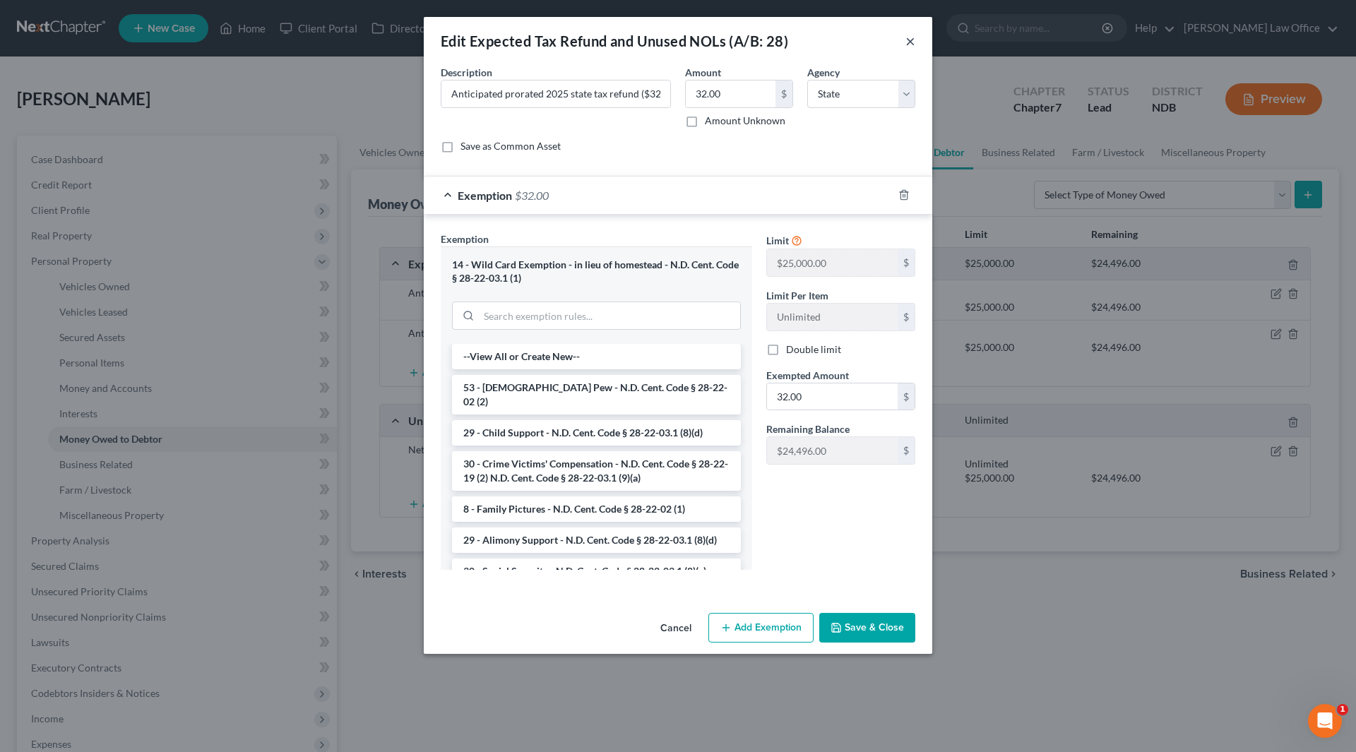
click at [909, 41] on button "×" at bounding box center [910, 40] width 10 height 17
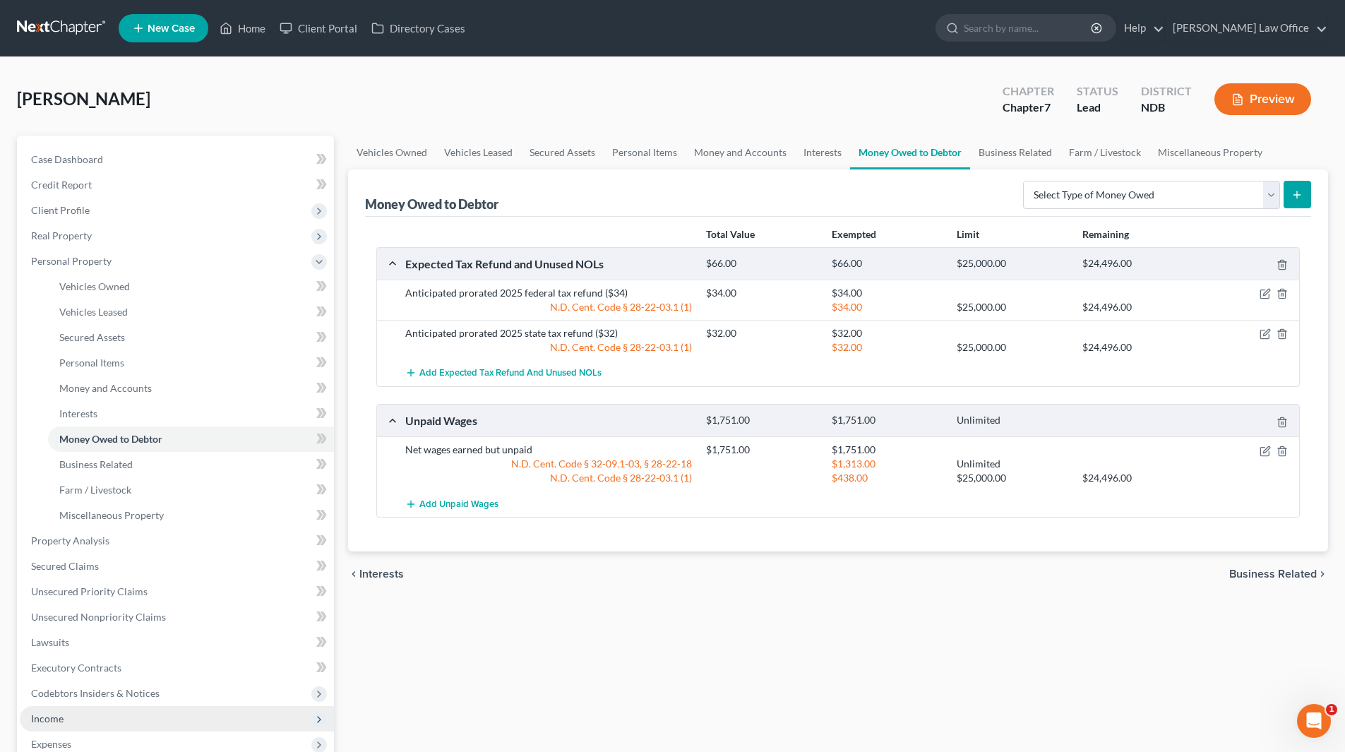
click at [81, 715] on span "Income" at bounding box center [177, 718] width 314 height 25
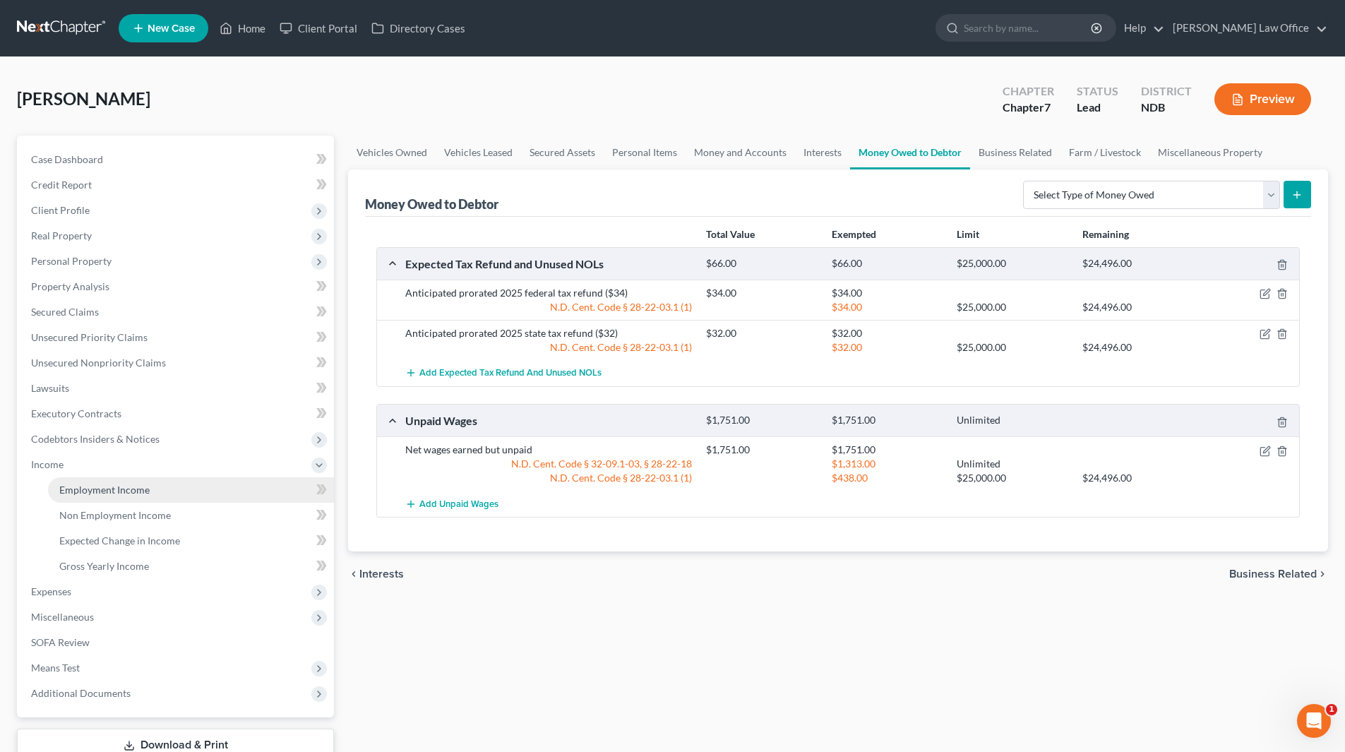
click at [163, 488] on link "Employment Income" at bounding box center [191, 489] width 286 height 25
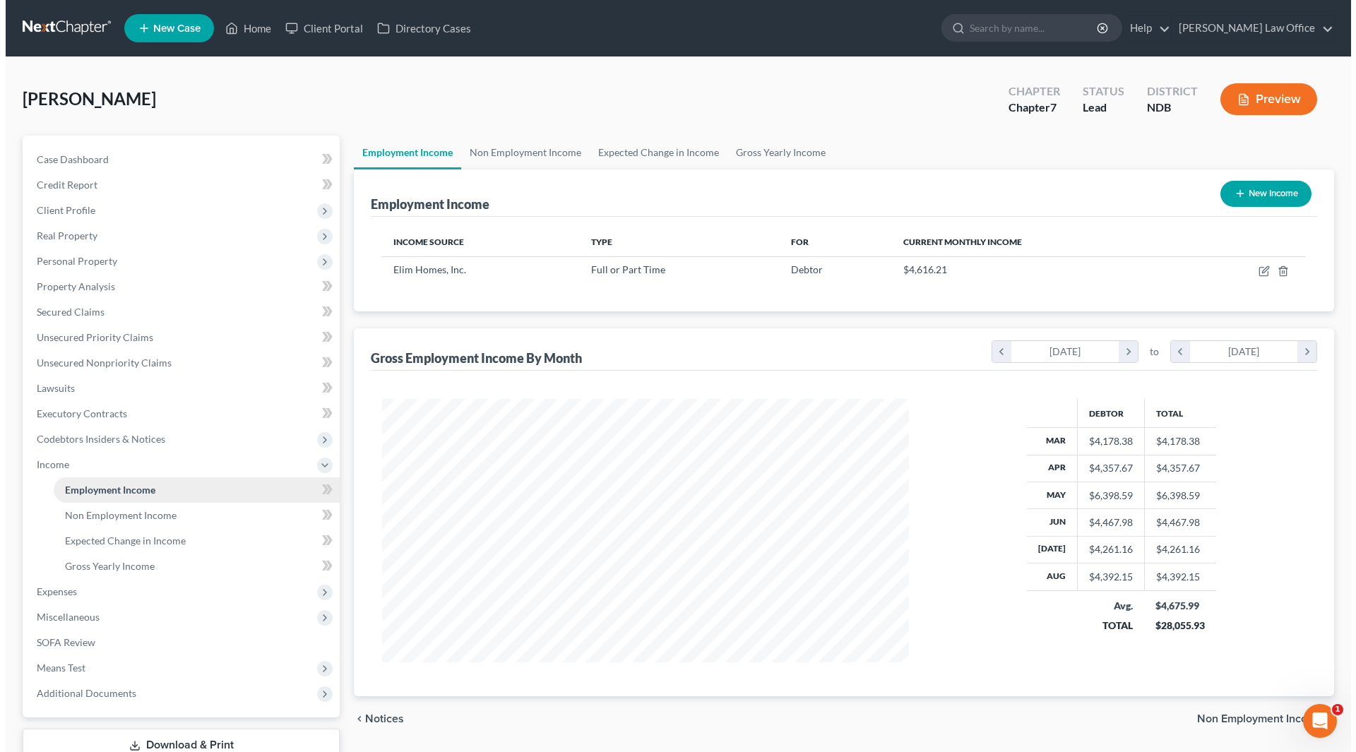
scroll to position [705918, 705626]
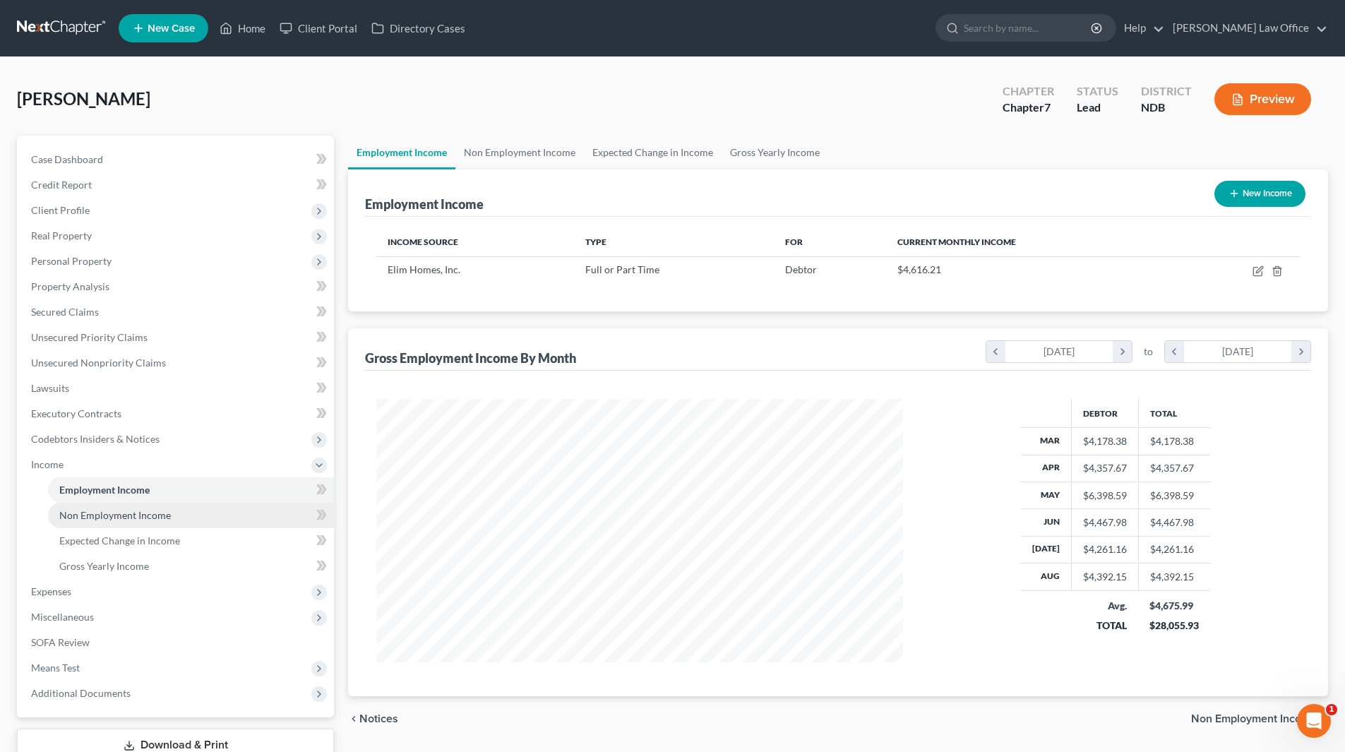
click at [115, 511] on span "Non Employment Income" at bounding box center [115, 515] width 112 height 12
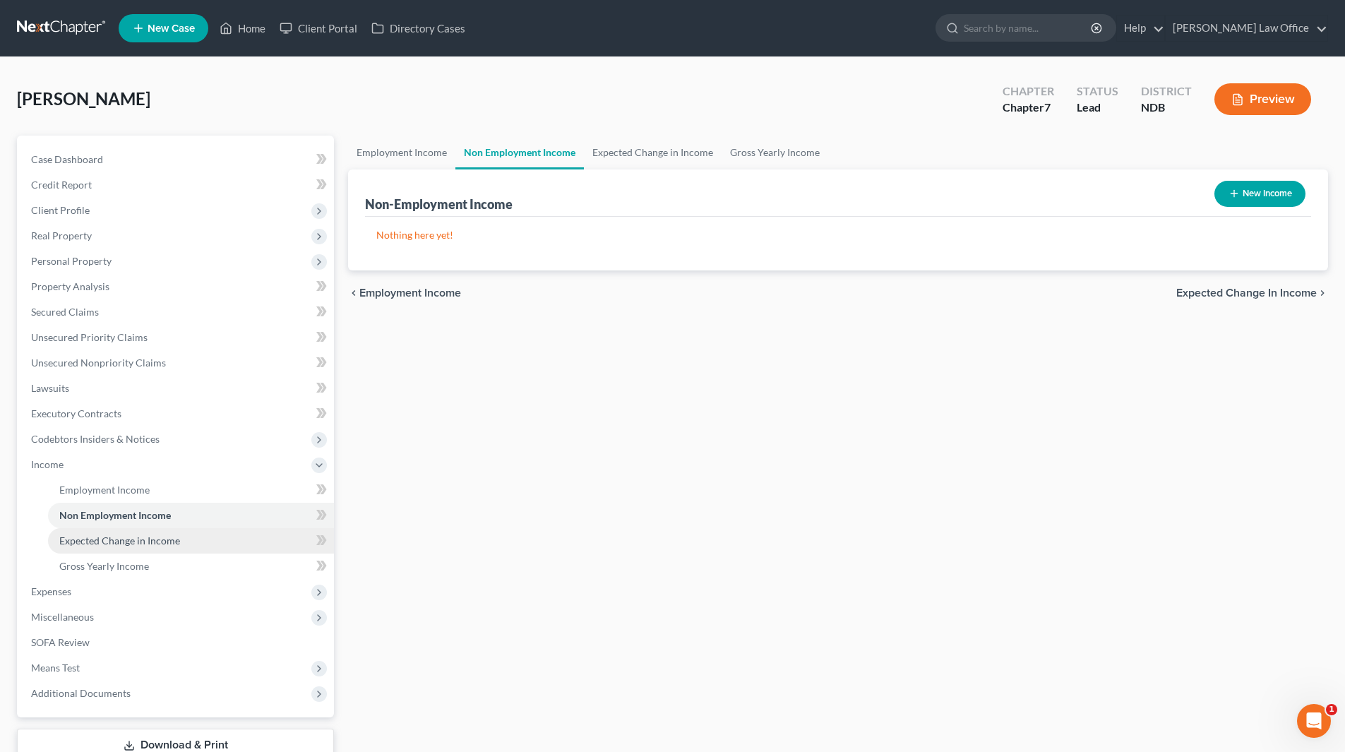
click at [114, 538] on span "Expected Change in Income" at bounding box center [119, 541] width 121 height 12
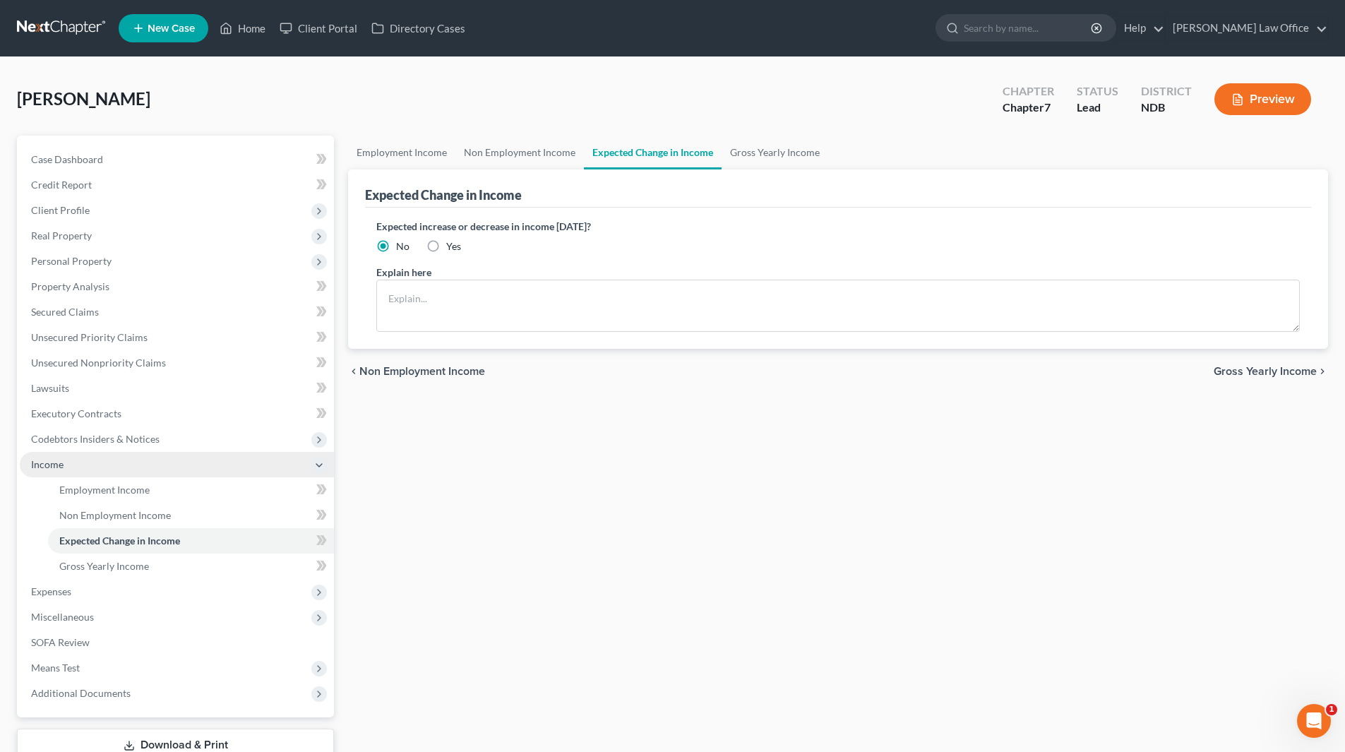
click at [59, 469] on span "Income" at bounding box center [47, 464] width 32 height 12
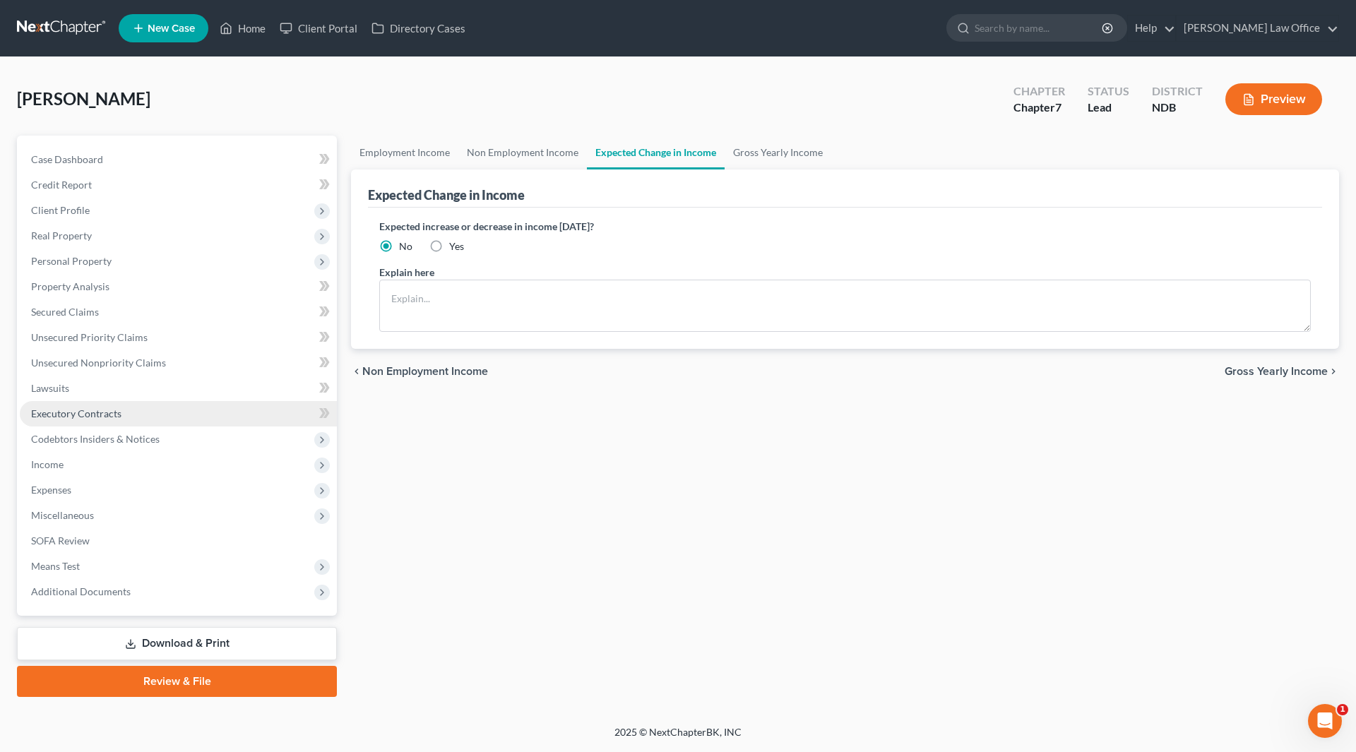
click at [84, 414] on span "Executory Contracts" at bounding box center [76, 413] width 90 height 12
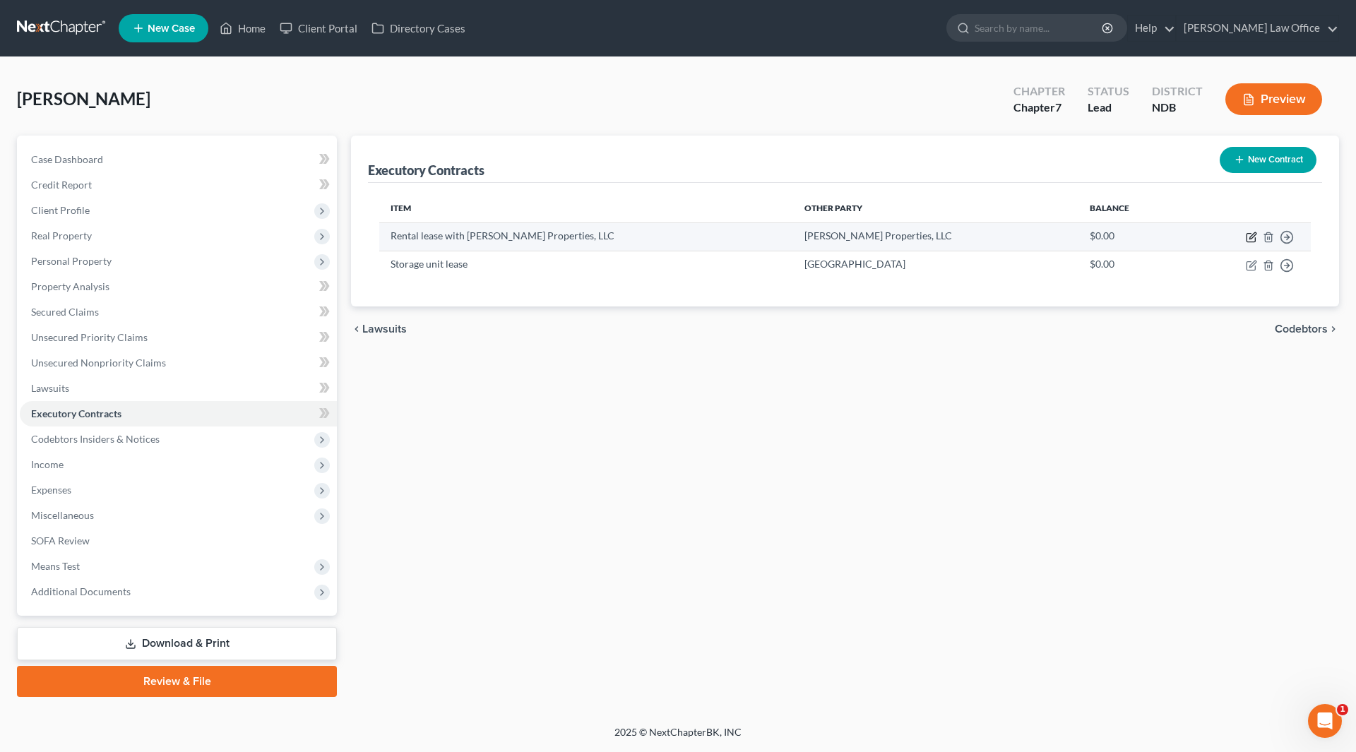
click at [1251, 235] on icon "button" at bounding box center [1251, 237] width 11 height 11
select select "3"
select select "29"
select select "0"
select select "2"
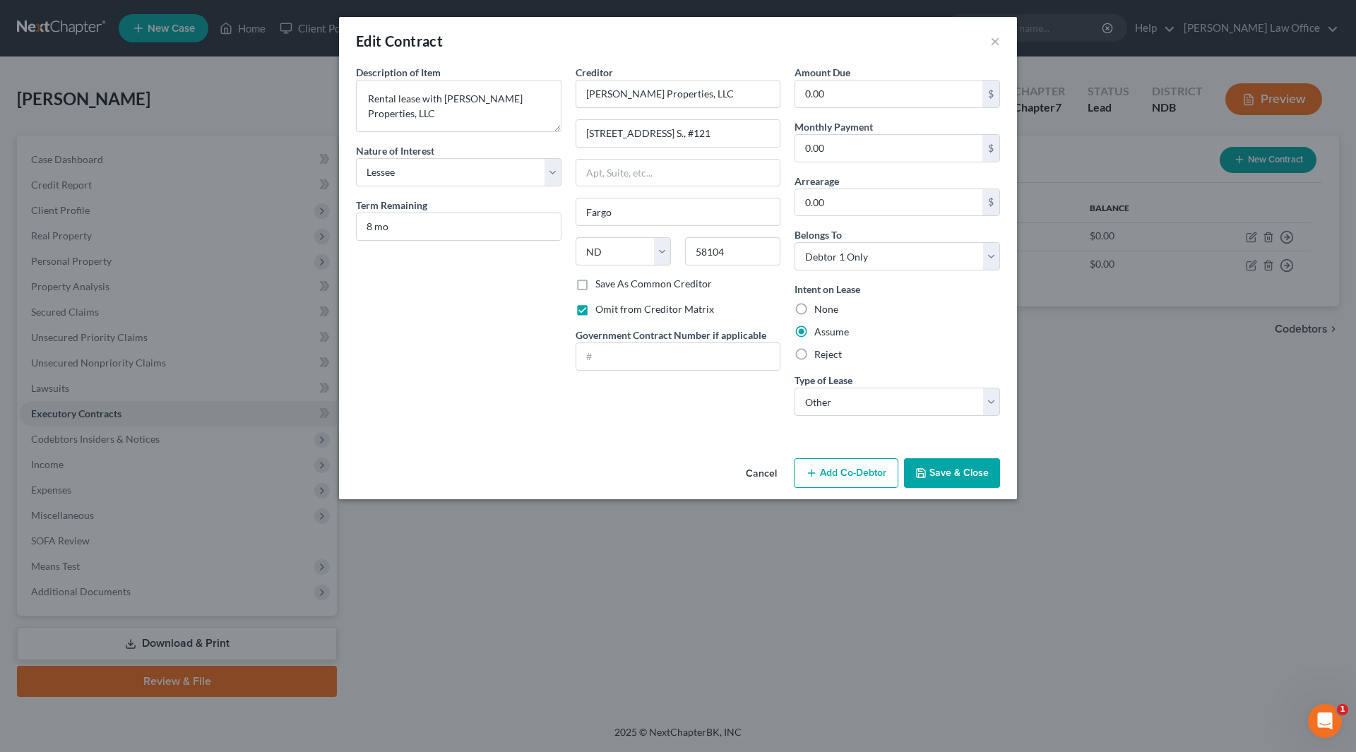
click at [941, 476] on button "Save & Close" at bounding box center [952, 473] width 96 height 30
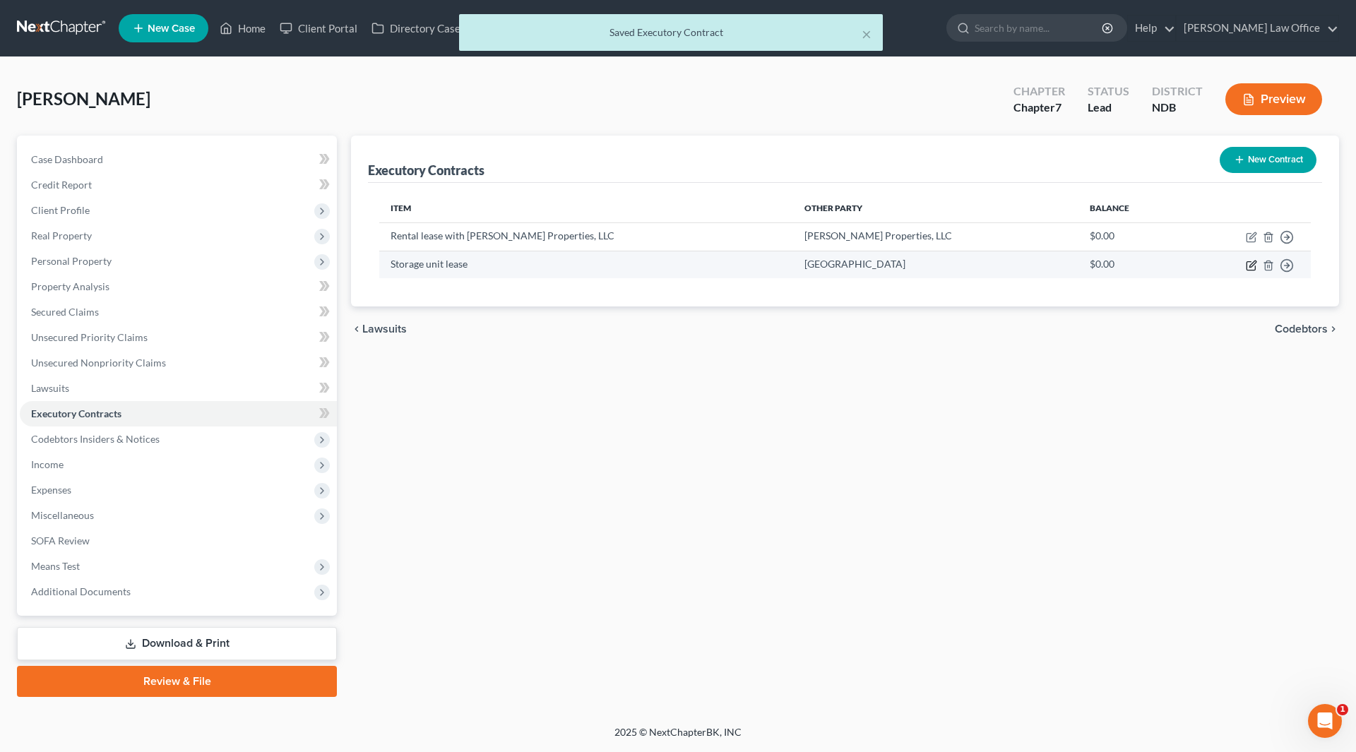
click at [1251, 261] on icon "button" at bounding box center [1250, 265] width 8 height 8
select select "3"
select select "29"
select select "0"
select select "2"
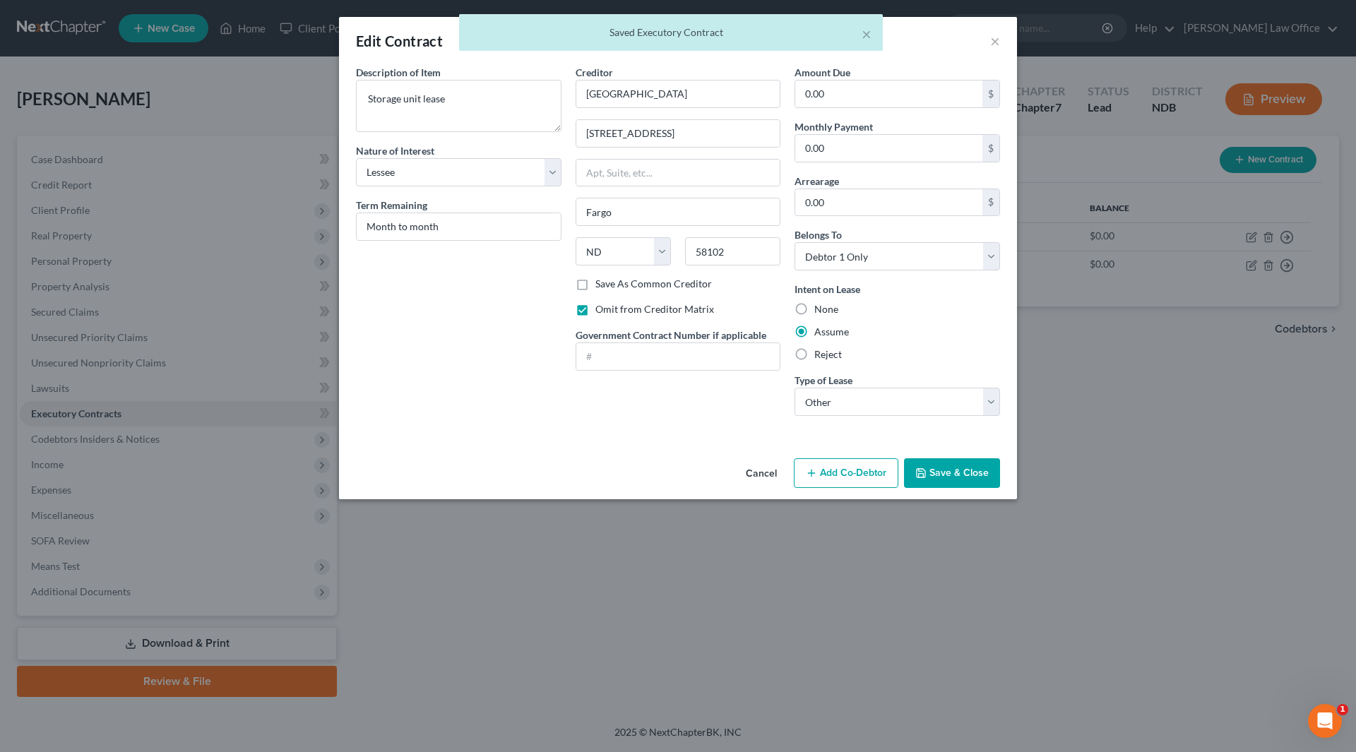
click at [931, 456] on div "Cancel Add Co-Debtor Save & Close" at bounding box center [678, 476] width 678 height 47
click at [934, 472] on button "Save & Close" at bounding box center [952, 473] width 96 height 30
